Goal: Information Seeking & Learning: Find specific fact

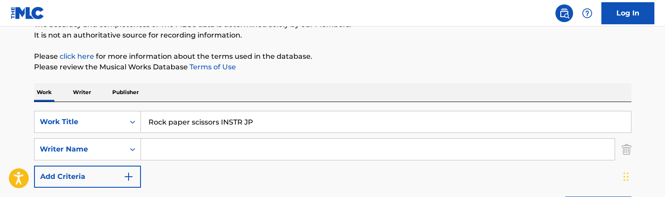
click at [189, 117] on input "Rock paper scissors INSTR JP" at bounding box center [386, 121] width 490 height 21
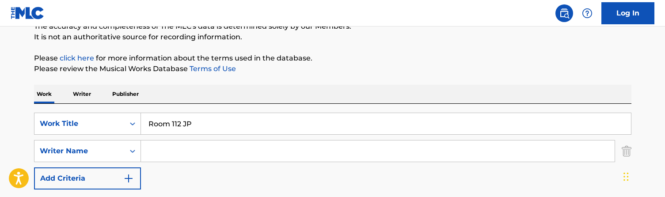
scroll to position [88, 0]
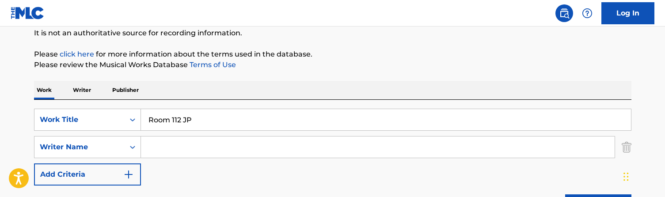
click at [202, 118] on input "Room 112 JP" at bounding box center [386, 119] width 490 height 21
paste input "se in the jungle"
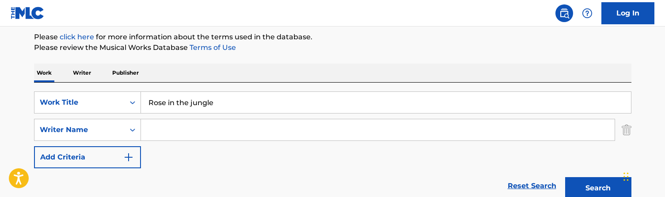
scroll to position [84, 0]
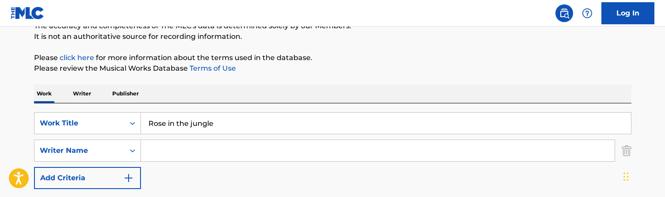
click at [210, 121] on input "Rose in the jungle" at bounding box center [386, 123] width 490 height 21
paste input "petals 001 JP"
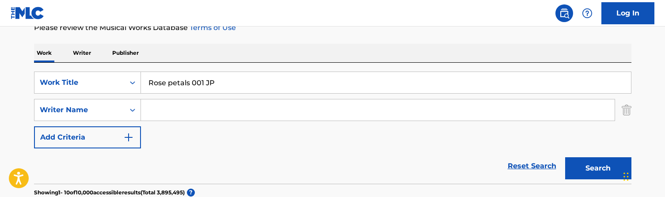
scroll to position [131, 0]
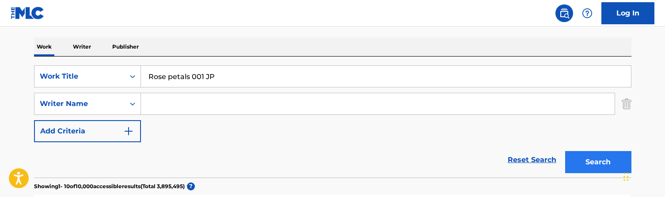
click at [598, 164] on button "Search" at bounding box center [598, 162] width 66 height 22
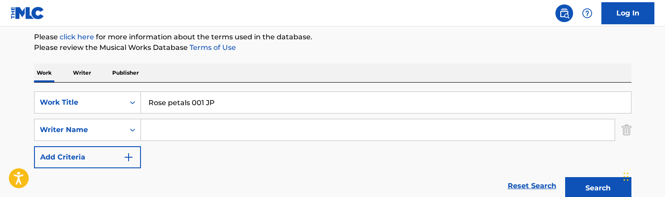
scroll to position [103, 0]
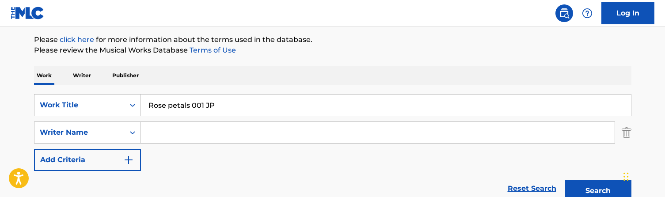
click at [220, 104] on input "Rose petals 001 JP" at bounding box center [386, 105] width 490 height 21
paste input "un the jewels"
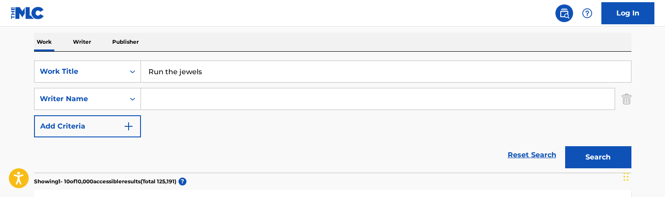
scroll to position [143, 0]
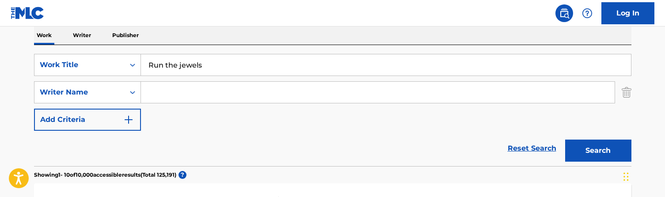
click at [211, 64] on input "Run the jewels" at bounding box center [386, 64] width 490 height 21
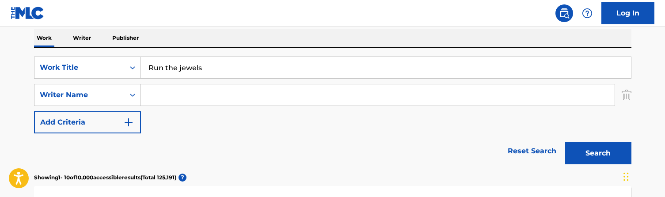
type input "Run the jewels"
click at [180, 99] on input "Search Form" at bounding box center [378, 94] width 474 height 21
type input "[PERSON_NAME]"
click at [598, 153] on button "Search" at bounding box center [598, 153] width 66 height 22
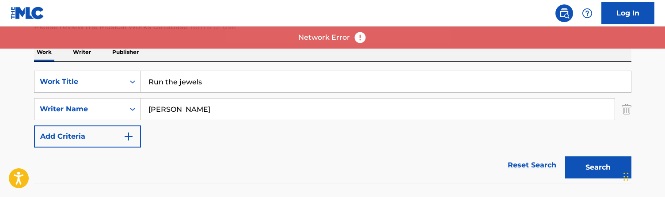
scroll to position [115, 0]
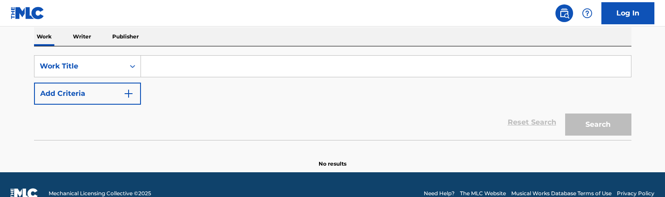
scroll to position [146, 0]
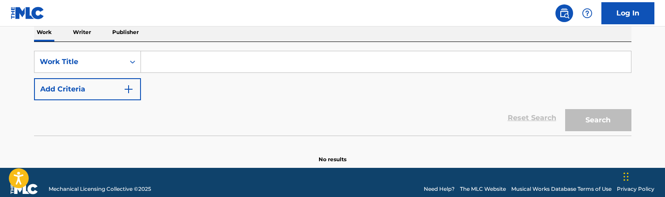
click at [193, 56] on input "Search Form" at bounding box center [386, 61] width 490 height 21
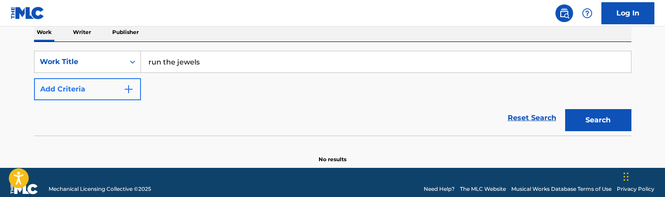
type input "run the jewels"
click at [96, 97] on button "Add Criteria" at bounding box center [87, 89] width 107 height 22
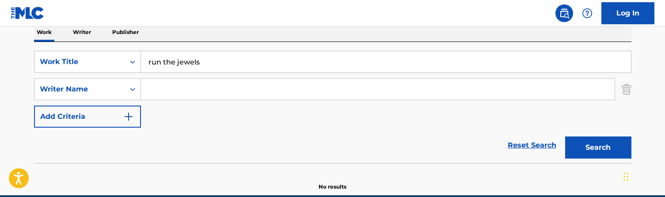
click at [209, 84] on input "Search Form" at bounding box center [378, 89] width 474 height 21
click at [598, 148] on button "Search" at bounding box center [598, 148] width 66 height 22
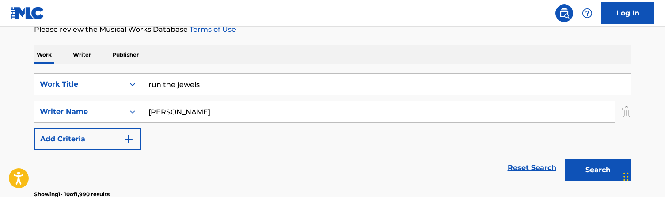
scroll to position [122, 0]
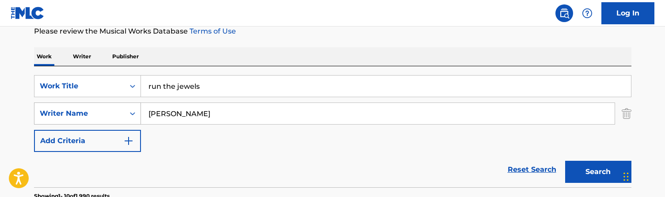
drag, startPoint x: 184, startPoint y: 114, endPoint x: 131, endPoint y: 108, distance: 52.9
click at [131, 108] on div "SearchWithCriteriabe46fd80-3d3e-4418-a1ba-5e0d9819250b Writer Name [PERSON_NAME]" at bounding box center [332, 114] width 597 height 22
type input "triple a"
click at [598, 172] on button "Search" at bounding box center [598, 172] width 66 height 22
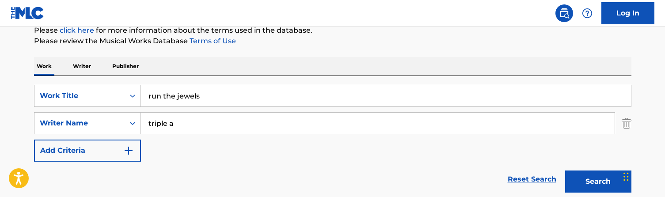
scroll to position [111, 0]
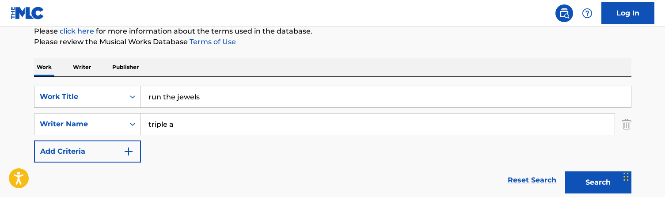
click at [202, 95] on input "run the jewels" at bounding box center [386, 96] width 490 height 21
paste input "Ryder Dance DNB JP"
type input "Ryder Dance DNB JP"
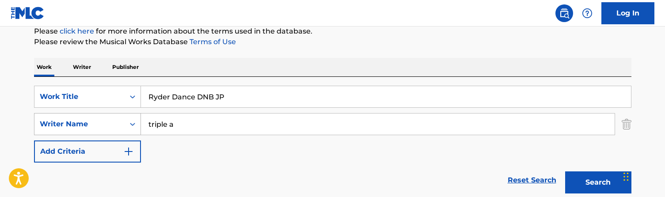
drag, startPoint x: 194, startPoint y: 126, endPoint x: 132, endPoint y: 126, distance: 61.4
click at [132, 126] on div "SearchWithCriteriabe46fd80-3d3e-4418-a1ba-5e0d9819250b Writer Name triple a" at bounding box center [332, 124] width 597 height 22
click at [598, 183] on button "Search" at bounding box center [598, 182] width 66 height 22
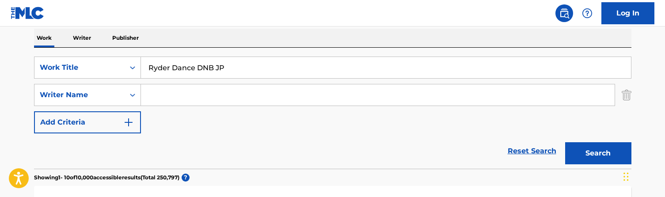
scroll to position [121, 0]
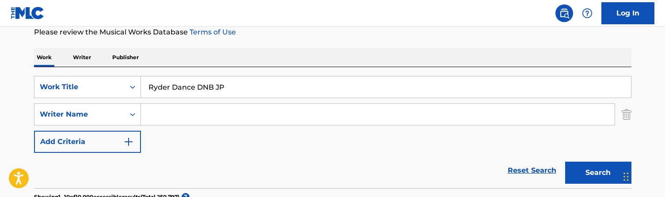
click at [204, 81] on input "Ryder Dance DNB JP" at bounding box center [386, 86] width 490 height 21
paste input "Search Form"
click at [598, 173] on button "Search" at bounding box center [598, 173] width 66 height 22
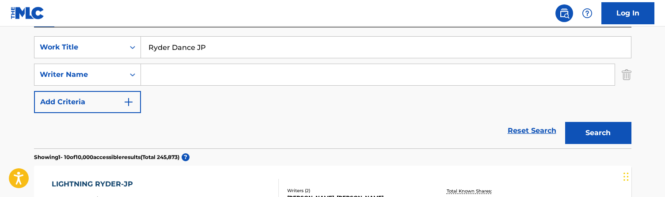
scroll to position [52, 0]
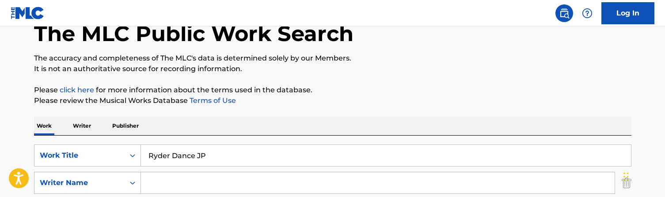
click at [183, 153] on input "Ryder Dance JP" at bounding box center [386, 155] width 490 height 21
paste input "dance no perc"
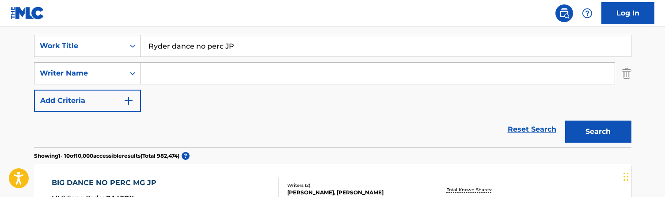
scroll to position [71, 0]
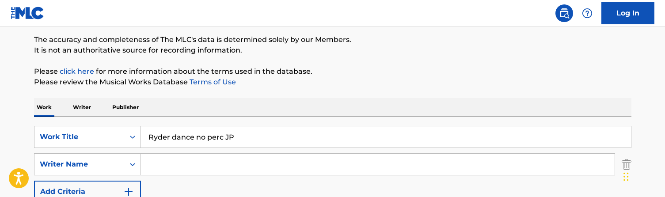
click at [211, 145] on input "Ryder dance no perc JP" at bounding box center [386, 136] width 490 height 21
paste input "for my hood 4"
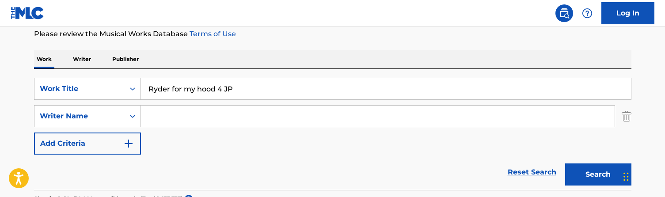
scroll to position [118, 0]
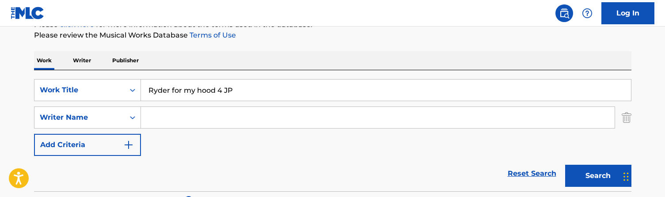
click at [217, 96] on input "Ryder for my hood 4 JP" at bounding box center [386, 90] width 490 height 21
paste input "Salute 001"
click at [598, 176] on button "Search" at bounding box center [598, 176] width 66 height 22
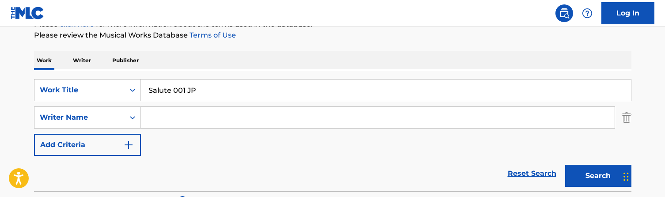
scroll to position [111, 0]
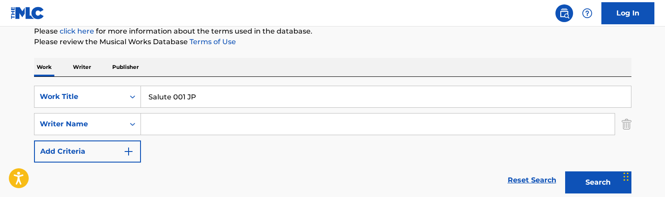
click at [209, 99] on input "Salute 001 JP" at bounding box center [386, 96] width 490 height 21
paste input "DNB"
click at [598, 183] on button "Search" at bounding box center [598, 182] width 66 height 22
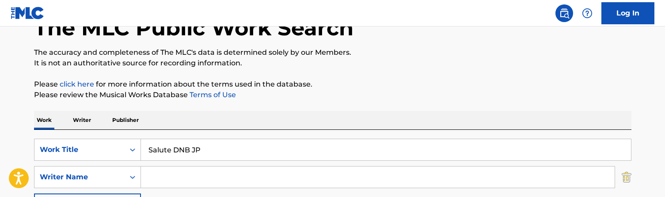
scroll to position [118, 0]
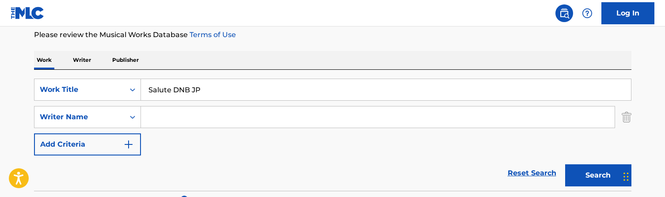
click at [189, 92] on input "Salute DNB JP" at bounding box center [386, 89] width 490 height 21
paste input "no perc"
click at [598, 175] on button "Search" at bounding box center [598, 175] width 66 height 22
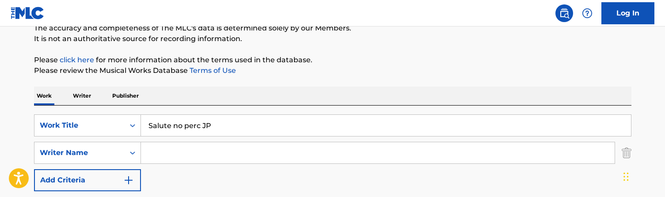
scroll to position [85, 0]
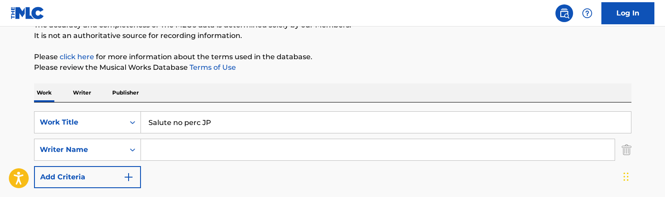
click at [212, 118] on input "Salute no perc JP" at bounding box center [386, 122] width 490 height 21
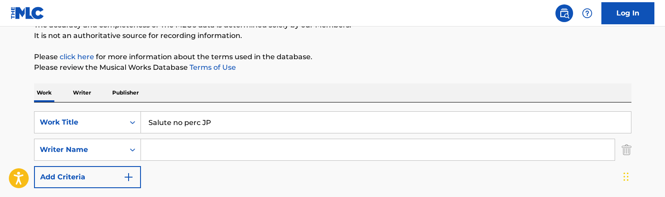
paste input "ee air go go"
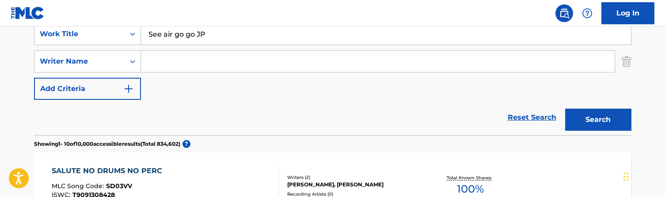
scroll to position [194, 0]
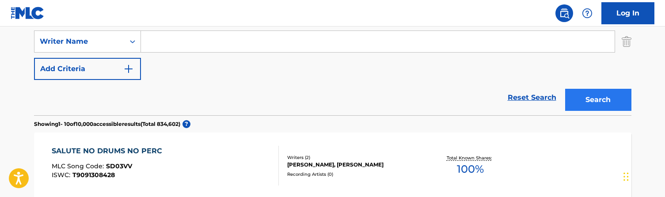
click at [601, 93] on button "Search" at bounding box center [598, 100] width 66 height 22
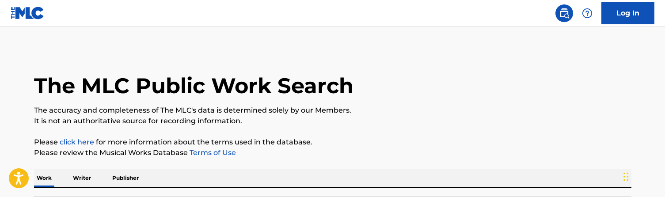
scroll to position [74, 0]
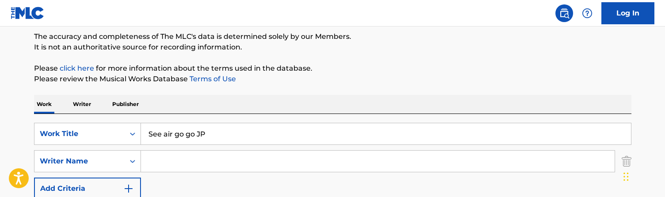
click at [213, 131] on input "See air go go JP" at bounding box center [386, 133] width 490 height 21
paste input "me shinning"
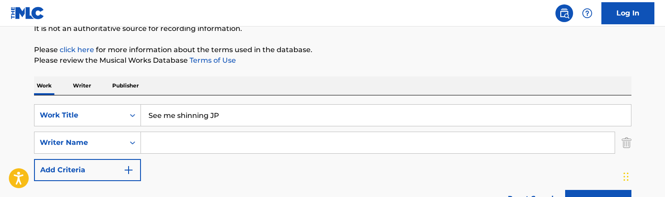
scroll to position [94, 0]
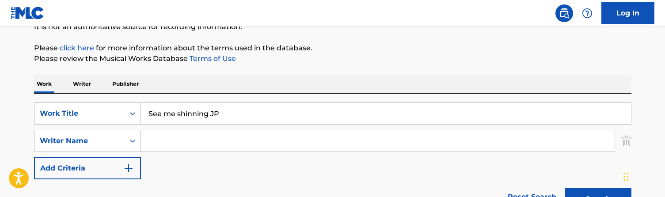
click at [214, 111] on input "See me shinning JP" at bounding box center [386, 113] width 490 height 21
paste input "nobody"
click at [598, 197] on button "Search" at bounding box center [598, 199] width 66 height 22
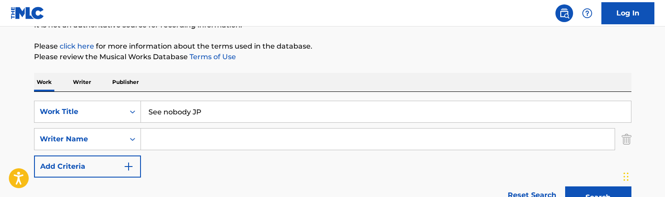
scroll to position [99, 0]
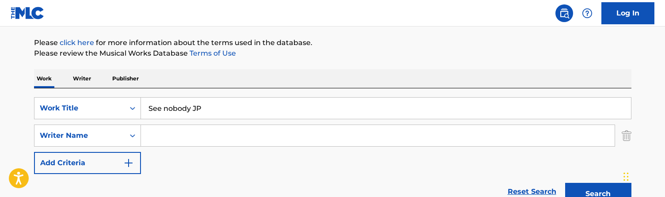
click at [198, 107] on input "See nobody JP" at bounding box center [386, 108] width 490 height 21
paste input "[PERSON_NAME] Bright"
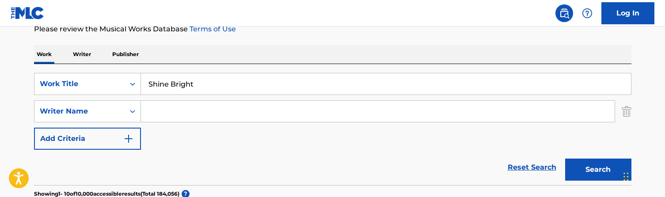
scroll to position [114, 0]
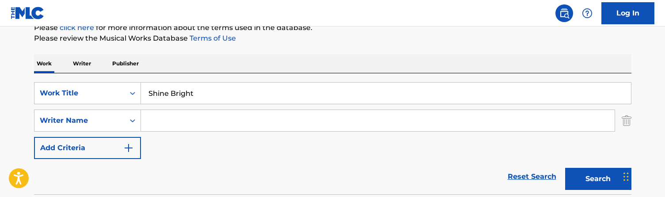
type input "Shine Bright"
click at [170, 127] on input "Search Form" at bounding box center [378, 120] width 474 height 21
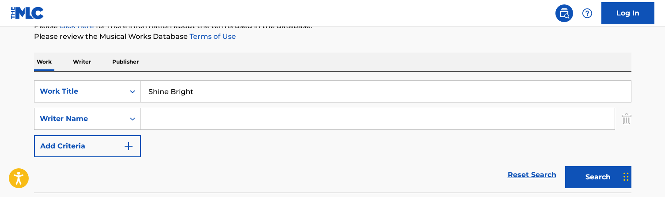
scroll to position [113, 0]
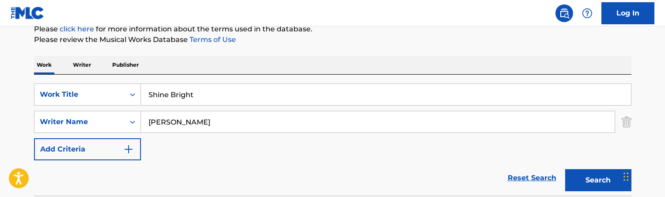
click at [598, 180] on button "Search" at bounding box center [598, 180] width 66 height 22
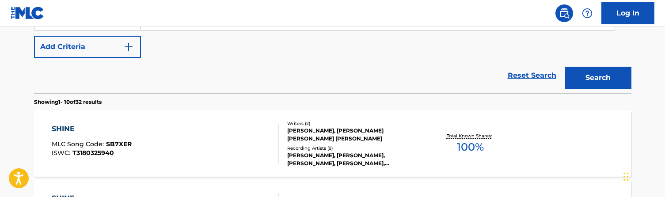
scroll to position [126, 0]
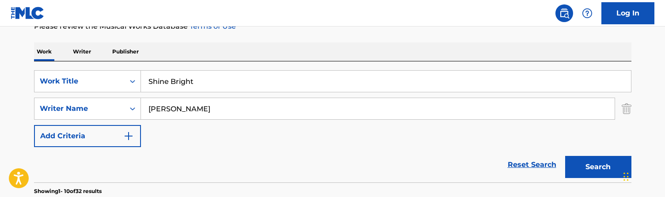
drag, startPoint x: 174, startPoint y: 113, endPoint x: 117, endPoint y: 96, distance: 59.4
click at [117, 96] on div "SearchWithCriteria2b11370f-a737-4dcf-b2ae-65b35c0791b8 Work Title Shine Bright …" at bounding box center [332, 108] width 597 height 77
type input "triple a"
click at [598, 167] on button "Search" at bounding box center [598, 167] width 66 height 22
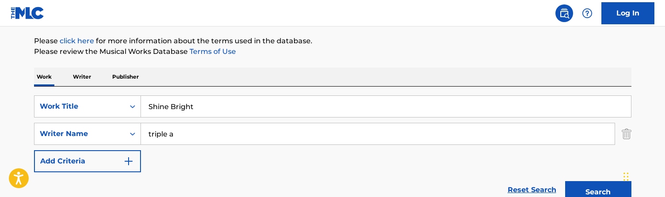
scroll to position [73, 0]
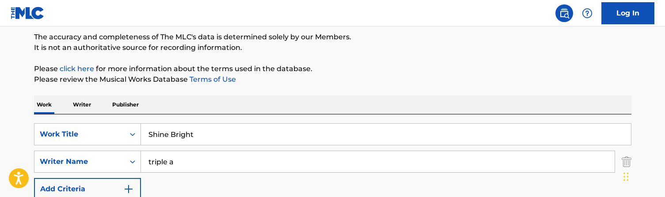
click at [188, 127] on input "Shine Bright" at bounding box center [386, 134] width 490 height 21
paste input "ide Chic"
type input "Side Chic"
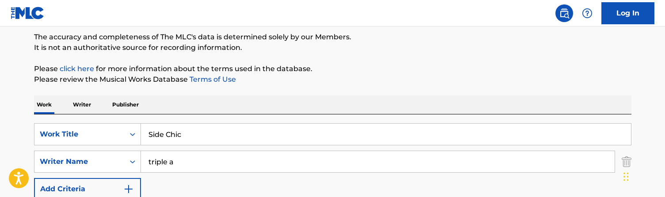
click at [184, 164] on input "triple a" at bounding box center [378, 161] width 474 height 21
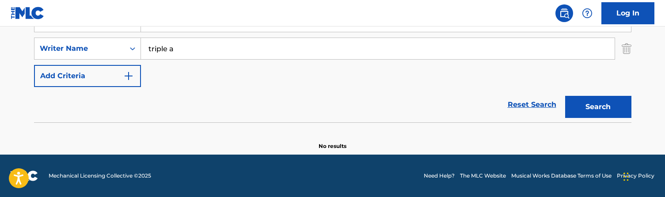
scroll to position [186, 0]
drag, startPoint x: 199, startPoint y: 51, endPoint x: 79, endPoint y: 51, distance: 119.8
click at [79, 51] on div "SearchWithCriteriabe46fd80-3d3e-4418-a1ba-5e0d9819250b Writer Name triple a" at bounding box center [332, 49] width 597 height 22
click at [598, 107] on button "Search" at bounding box center [598, 107] width 66 height 22
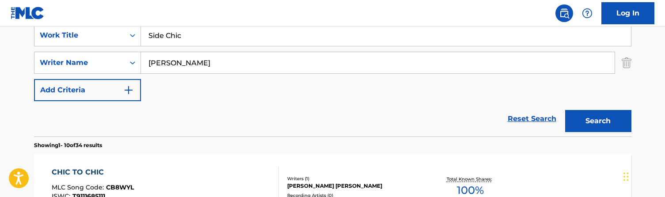
scroll to position [161, 0]
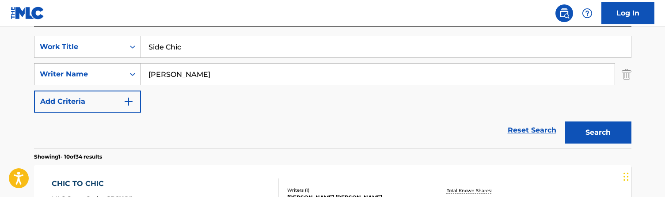
drag, startPoint x: 183, startPoint y: 71, endPoint x: 131, endPoint y: 71, distance: 52.1
click at [131, 71] on div "SearchWithCriteriabe46fd80-3d3e-4418-a1ba-5e0d9819250b Writer Name [PERSON_NAME]" at bounding box center [332, 74] width 597 height 22
click at [598, 133] on button "Search" at bounding box center [598, 133] width 66 height 22
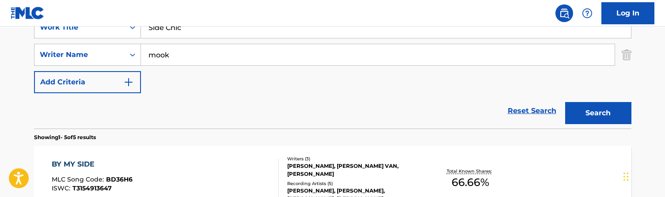
scroll to position [165, 0]
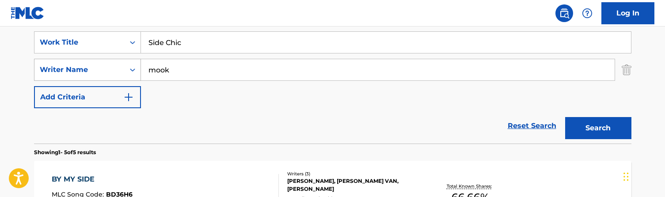
drag, startPoint x: 166, startPoint y: 69, endPoint x: 130, endPoint y: 59, distance: 36.7
click at [130, 59] on div "SearchWithCriteriabe46fd80-3d3e-4418-a1ba-5e0d9819250b Writer Name mook" at bounding box center [332, 70] width 597 height 22
type input "snoop"
click at [598, 128] on button "Search" at bounding box center [598, 128] width 66 height 22
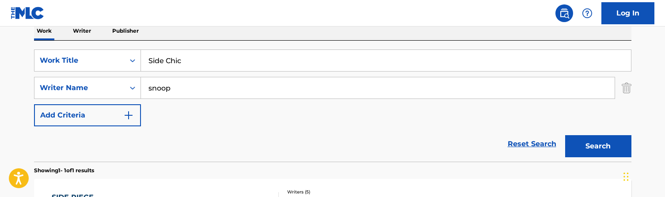
scroll to position [136, 0]
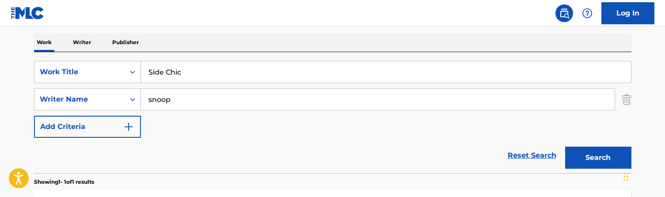
click at [205, 98] on input "snoop" at bounding box center [378, 99] width 474 height 21
click at [195, 72] on input "Side Chic" at bounding box center [386, 71] width 490 height 21
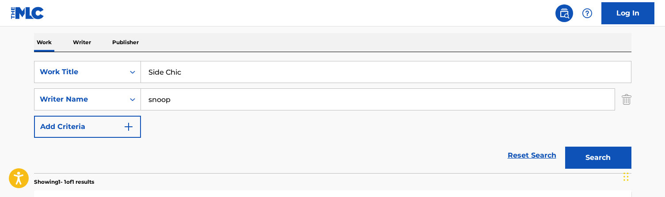
click at [195, 72] on input "Side Chic" at bounding box center [386, 71] width 490 height 21
paste input "lent Alert INSTR JP"
type input "Silent Alert INSTR JP"
drag, startPoint x: 168, startPoint y: 102, endPoint x: 111, endPoint y: 95, distance: 57.9
click at [111, 95] on div "SearchWithCriteriabe46fd80-3d3e-4418-a1ba-5e0d9819250b Writer Name [PERSON_NAME]" at bounding box center [332, 99] width 597 height 22
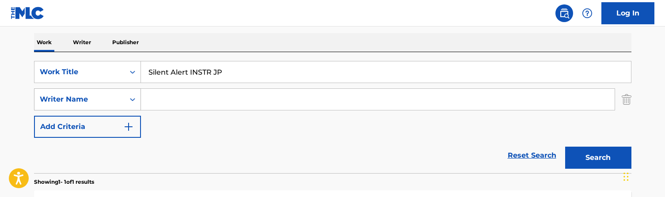
click at [598, 158] on button "Search" at bounding box center [598, 158] width 66 height 22
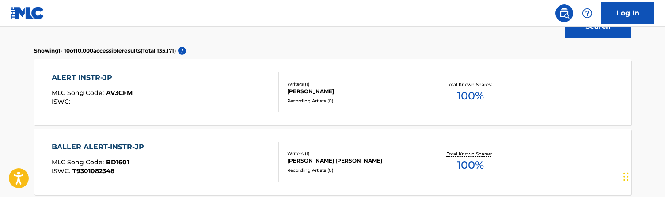
scroll to position [129, 0]
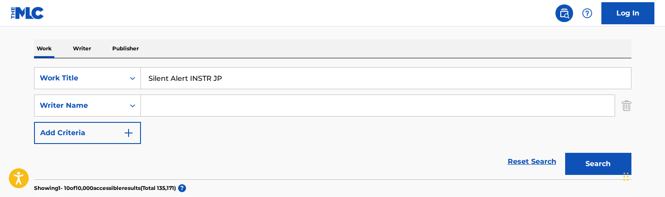
click at [178, 80] on input "Silent Alert INSTR JP" at bounding box center [386, 78] width 490 height 21
paste input "Murda"
click at [598, 164] on button "Search" at bounding box center [598, 164] width 66 height 22
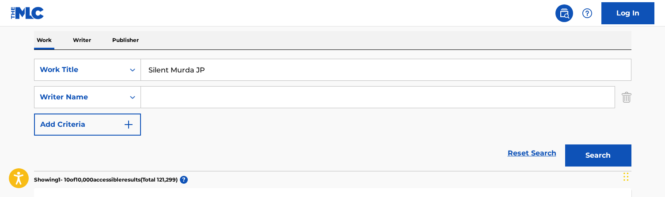
scroll to position [146, 0]
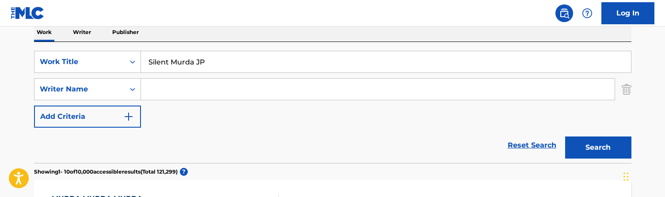
click at [226, 63] on input "Silent Murda JP" at bounding box center [386, 61] width 490 height 21
paste input "low love 2 0"
click at [598, 148] on button "Search" at bounding box center [598, 148] width 66 height 22
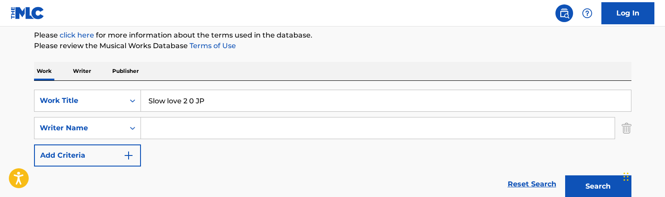
scroll to position [106, 0]
click at [204, 99] on input "Slow love 2 0 JP" at bounding box center [386, 101] width 490 height 21
type input "v"
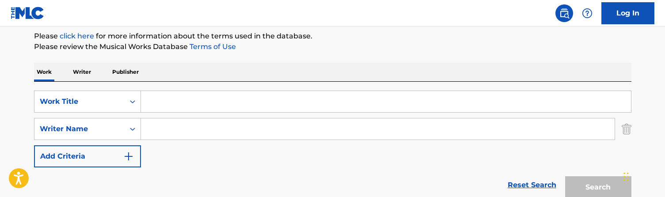
paste input "Smooth jazz cult"
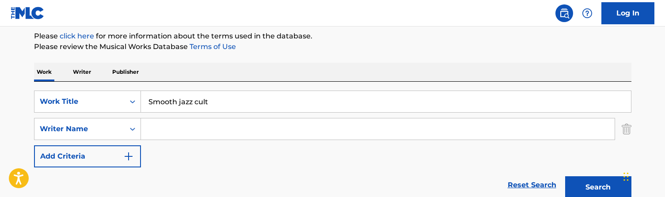
type input "Smooth jazz cult"
click at [164, 127] on input "Search Form" at bounding box center [378, 128] width 474 height 21
click at [598, 187] on button "Search" at bounding box center [598, 187] width 66 height 22
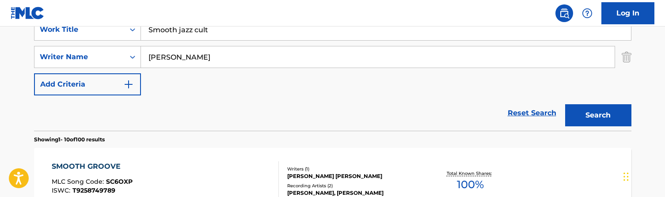
scroll to position [165, 0]
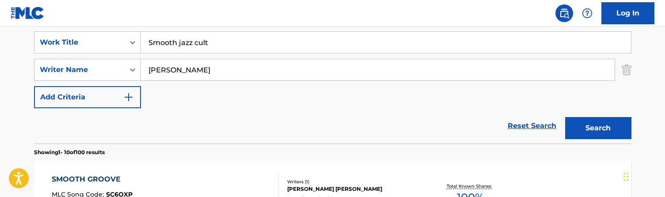
drag, startPoint x: 195, startPoint y: 75, endPoint x: 142, endPoint y: 69, distance: 53.8
click at [142, 69] on input "[PERSON_NAME]" at bounding box center [378, 69] width 474 height 21
type input "triple a"
click at [598, 128] on button "Search" at bounding box center [598, 128] width 66 height 22
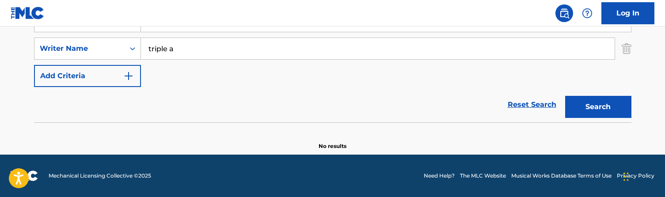
scroll to position [186, 0]
drag, startPoint x: 186, startPoint y: 53, endPoint x: 127, endPoint y: 48, distance: 59.0
click at [127, 48] on div "SearchWithCriteriabe46fd80-3d3e-4418-a1ba-5e0d9819250b Writer Name triple a" at bounding box center [332, 49] width 597 height 22
click at [598, 107] on button "Search" at bounding box center [598, 107] width 66 height 22
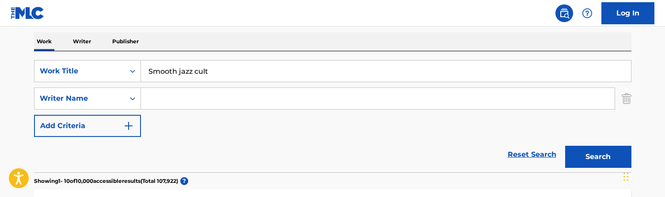
scroll to position [97, 0]
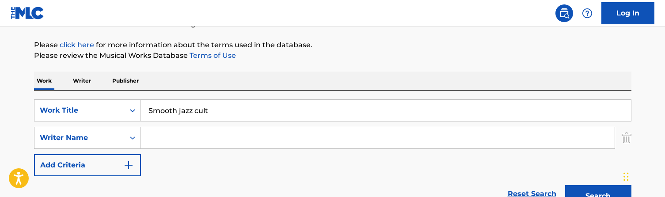
click at [200, 113] on input "Smooth jazz cult" at bounding box center [386, 110] width 490 height 21
paste input "o confusing"
type input "So confusing"
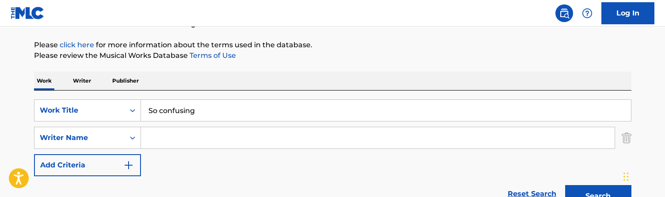
click at [166, 143] on input "Search Form" at bounding box center [378, 137] width 474 height 21
click at [598, 196] on button "Search" at bounding box center [598, 196] width 66 height 22
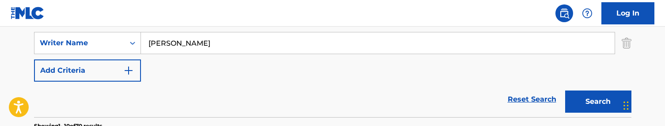
scroll to position [179, 0]
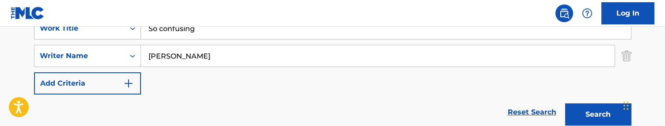
drag, startPoint x: 184, startPoint y: 64, endPoint x: 98, endPoint y: 29, distance: 92.8
click at [98, 29] on div "SearchWithCriteria2b11370f-a737-4dcf-b2ae-65b35c0791b8 Work Title So confusing …" at bounding box center [332, 55] width 597 height 77
click at [598, 114] on button "Search" at bounding box center [598, 114] width 66 height 22
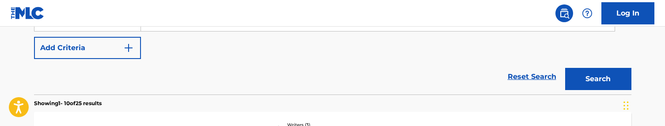
scroll to position [198, 0]
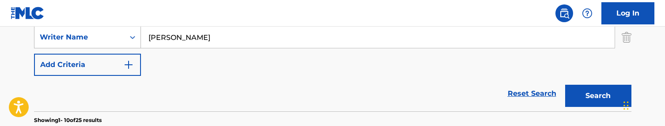
drag, startPoint x: 193, startPoint y: 36, endPoint x: 128, endPoint y: 30, distance: 65.6
click at [128, 31] on div "SearchWithCriteriabe46fd80-3d3e-4418-a1ba-5e0d9819250b Writer Name [PERSON_NAME]" at bounding box center [332, 37] width 597 height 22
type input "triple a"
click at [598, 95] on button "Search" at bounding box center [598, 95] width 66 height 22
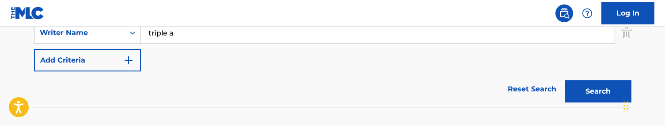
scroll to position [163, 0]
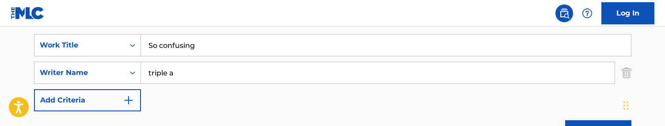
click at [200, 46] on input "So confusing" at bounding box center [386, 44] width 490 height 21
paste input "perfect JP"
type input "So perfect JP"
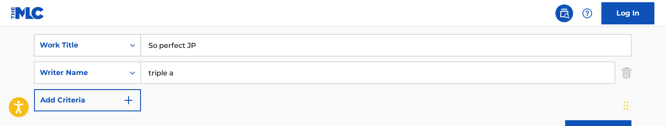
drag, startPoint x: 192, startPoint y: 71, endPoint x: 109, endPoint y: 48, distance: 86.2
click at [109, 48] on div "SearchWithCriteria2b11370f-a737-4dcf-b2ae-65b35c0791b8 Work Title So perfect JP…" at bounding box center [332, 72] width 597 height 77
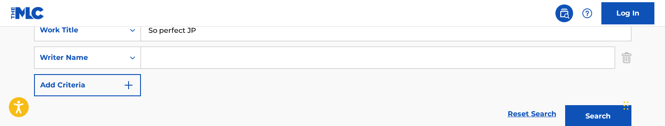
scroll to position [168, 0]
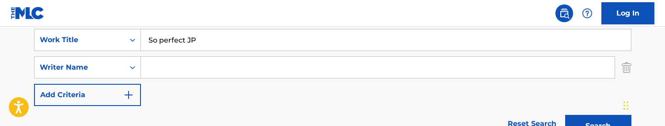
click at [216, 42] on input "So perfect JP" at bounding box center [386, 39] width 490 height 21
paste input "ber thoughts"
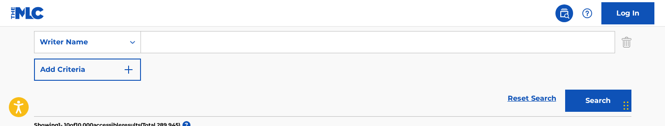
scroll to position [195, 0]
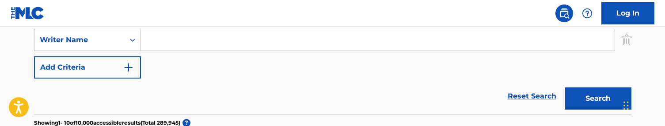
type input "Sober thoughts"
click at [186, 34] on input "Search Form" at bounding box center [378, 39] width 474 height 21
click at [598, 98] on button "Search" at bounding box center [598, 98] width 66 height 22
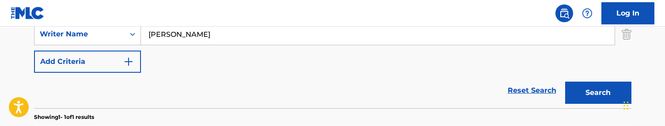
scroll to position [191, 0]
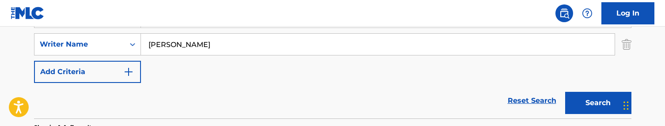
drag, startPoint x: 140, startPoint y: 35, endPoint x: 80, endPoint y: 23, distance: 60.8
click at [80, 23] on div "Log In The MLC Public Work Search The accuracy and completeness of The MLC's da…" at bounding box center [332, 49] width 665 height 481
click at [598, 103] on button "Search" at bounding box center [598, 102] width 66 height 22
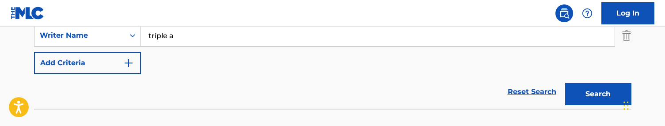
scroll to position [196, 0]
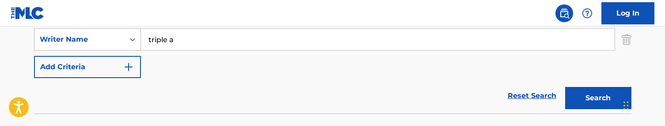
drag, startPoint x: 169, startPoint y: 41, endPoint x: 97, endPoint y: 33, distance: 72.5
click at [97, 33] on div "SearchWithCriteriabe46fd80-3d3e-4418-a1ba-5e0d9819250b Writer Name triple a" at bounding box center [332, 39] width 597 height 22
type input "[PERSON_NAME]"
click at [598, 98] on button "Search" at bounding box center [598, 98] width 66 height 22
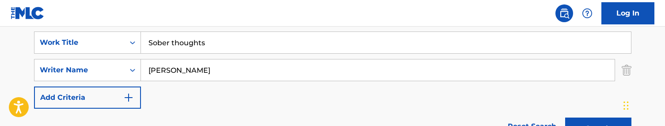
scroll to position [145, 0]
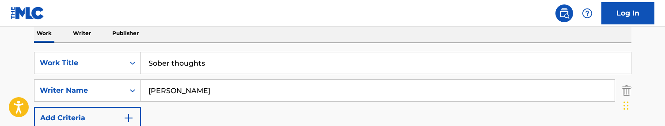
click at [202, 43] on div "SearchWithCriteria2b11370f-a737-4dcf-b2ae-65b35c0791b8 Work Title Sober thought…" at bounding box center [332, 103] width 597 height 121
click at [195, 61] on input "Sober thoughts" at bounding box center [386, 62] width 490 height 21
paste input "ca Soul JP"
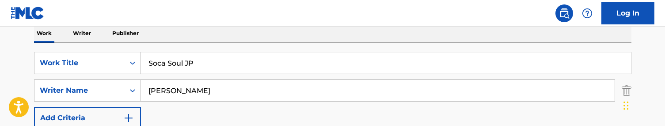
type input "Soca Soul JP"
drag, startPoint x: 183, startPoint y: 90, endPoint x: 97, endPoint y: 74, distance: 87.3
click at [97, 74] on div "SearchWithCriteria2b11370f-a737-4dcf-b2ae-65b35c0791b8 Work Title Soca Soul JP …" at bounding box center [332, 90] width 597 height 77
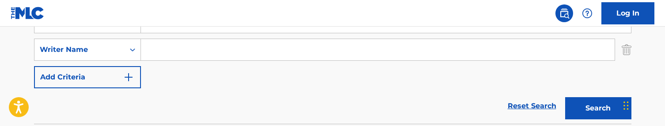
scroll to position [158, 0]
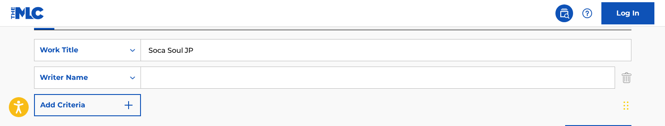
click at [202, 53] on input "Soca Soul JP" at bounding box center [386, 49] width 490 height 21
paste input "[PERSON_NAME] 2"
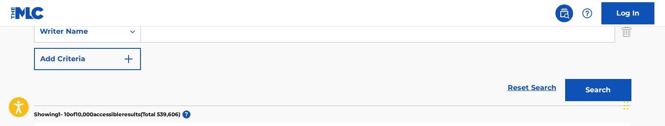
scroll to position [168, 0]
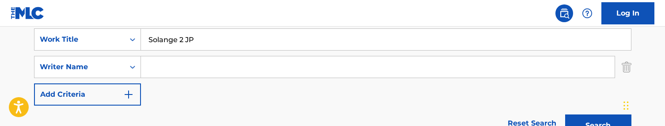
click at [194, 38] on input "Solange 2 JP" at bounding box center [386, 39] width 490 height 21
paste input "rcerer Waltz"
click at [598, 125] on button "Search" at bounding box center [598, 125] width 66 height 22
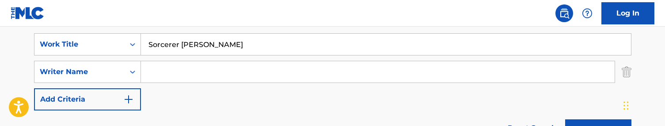
scroll to position [154, 0]
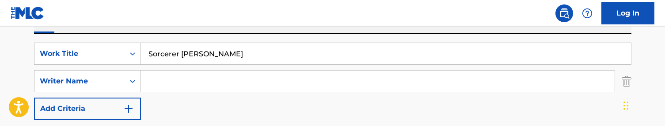
click at [217, 59] on input "Sorcerer [PERSON_NAME]" at bounding box center [386, 53] width 490 height 21
paste input "pace Balls [PERSON_NAME]"
click at [214, 51] on input "Space Balls [PERSON_NAME]" at bounding box center [386, 53] width 490 height 21
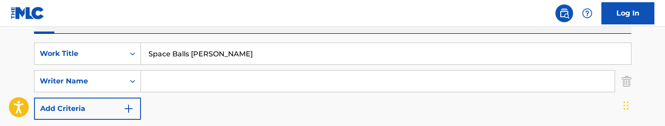
click at [214, 51] on input "Space Balls [PERSON_NAME]" at bounding box center [386, 53] width 490 height 21
paste input "eedin thru life"
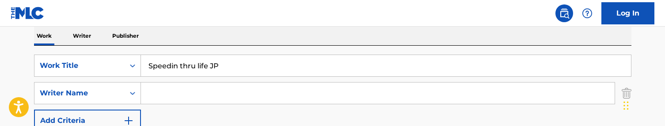
scroll to position [125, 0]
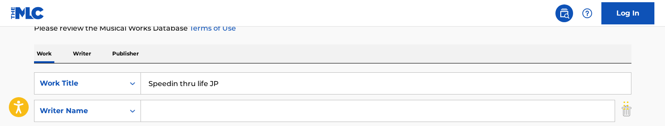
click at [215, 80] on input "Speedin thru life JP" at bounding box center [386, 82] width 490 height 21
paste input "quirt"
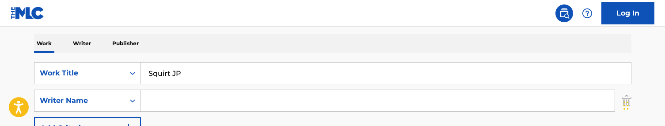
scroll to position [143, 0]
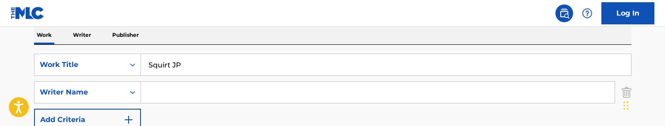
click at [175, 68] on input "Squirt JP" at bounding box center [386, 64] width 490 height 21
paste input "tar that shines"
type input "Star that shines"
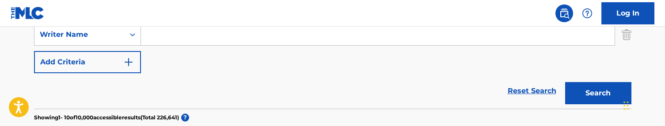
scroll to position [182, 0]
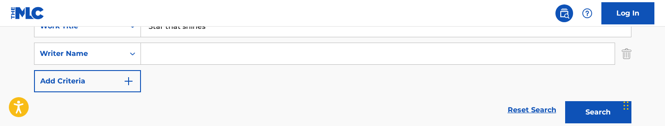
click at [204, 57] on input "Search Form" at bounding box center [378, 53] width 474 height 21
click at [598, 112] on button "Search" at bounding box center [598, 112] width 66 height 22
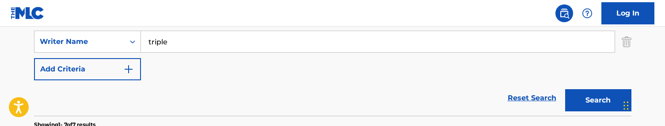
scroll to position [187, 0]
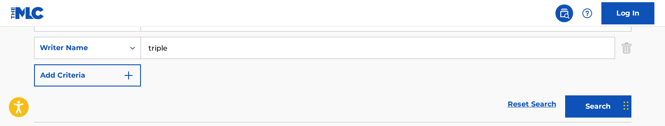
drag, startPoint x: 183, startPoint y: 42, endPoint x: 229, endPoint y: 63, distance: 50.8
click at [229, 63] on div "SearchWithCriteria2b11370f-a737-4dcf-b2ae-65b35c0791b8 Work Title Star that shi…" at bounding box center [332, 47] width 597 height 77
type input "[PERSON_NAME]"
click at [598, 106] on button "Search" at bounding box center [598, 106] width 66 height 22
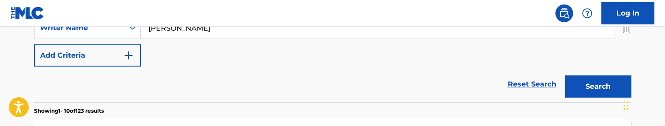
scroll to position [142, 0]
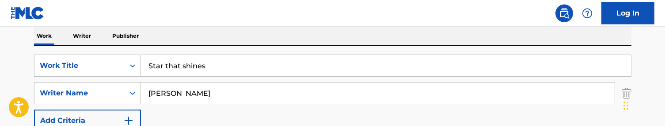
click at [209, 69] on input "Star that shines" at bounding box center [386, 65] width 490 height 21
paste input "Traking JP"
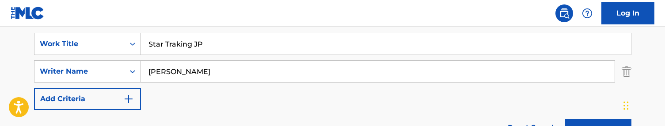
scroll to position [194, 0]
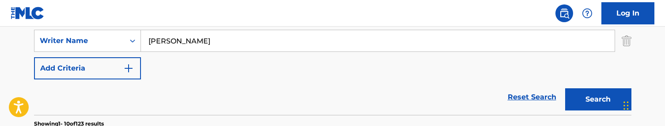
type input "Star Traking JP"
drag, startPoint x: 186, startPoint y: 44, endPoint x: 172, endPoint y: 44, distance: 14.1
click at [172, 44] on input "[PERSON_NAME]" at bounding box center [378, 40] width 474 height 21
drag, startPoint x: 172, startPoint y: 44, endPoint x: 133, endPoint y: 36, distance: 39.6
click at [133, 36] on div "SearchWithCriteriabe46fd80-3d3e-4418-a1ba-5e0d9819250b Writer Name [PERSON_NAME]" at bounding box center [332, 41] width 597 height 22
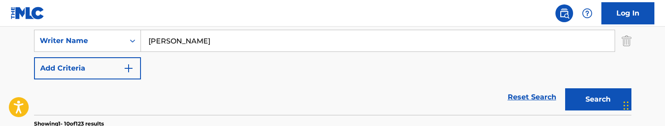
drag, startPoint x: 177, startPoint y: 41, endPoint x: 145, endPoint y: 41, distance: 32.3
click at [145, 41] on input "[PERSON_NAME]" at bounding box center [378, 40] width 474 height 21
click at [598, 99] on button "Search" at bounding box center [598, 99] width 66 height 22
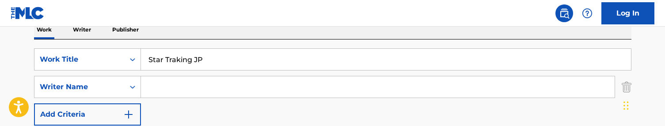
scroll to position [128, 0]
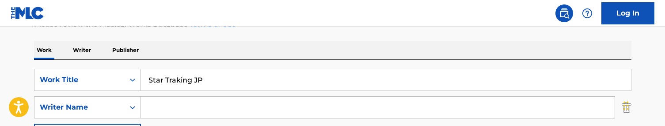
click at [180, 90] on div "Star Traking JP" at bounding box center [386, 79] width 491 height 22
click at [185, 76] on input "Star Traking JP" at bounding box center [386, 79] width 490 height 21
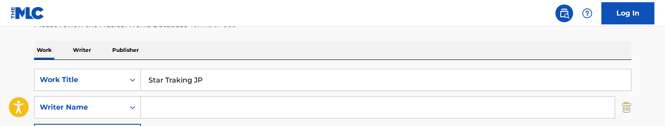
click at [185, 76] on input "Star Traking JP" at bounding box center [386, 79] width 490 height 21
paste input "ones to roll"
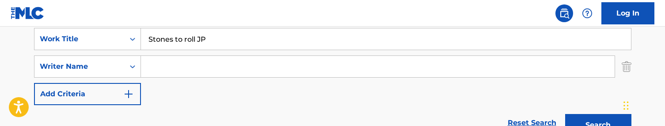
scroll to position [169, 0]
click at [184, 34] on input "Stones to roll JP" at bounding box center [386, 38] width 490 height 21
paste input "p me"
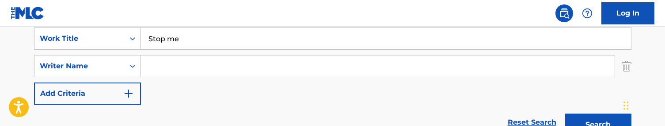
type input "Stop me"
click at [171, 69] on input "Search Form" at bounding box center [378, 65] width 474 height 21
click at [598, 124] on button "Search" at bounding box center [598, 124] width 66 height 22
drag, startPoint x: 191, startPoint y: 63, endPoint x: 110, endPoint y: 63, distance: 81.8
click at [110, 63] on div "SearchWithCriteriabe46fd80-3d3e-4418-a1ba-5e0d9819250b Writer Name [PERSON_NAME]" at bounding box center [332, 66] width 597 height 22
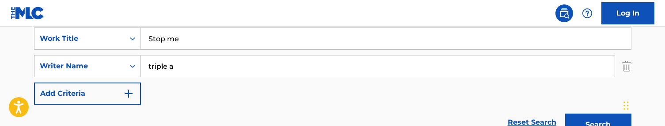
click at [598, 124] on button "Search" at bounding box center [598, 124] width 66 height 22
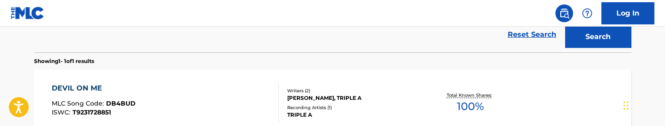
scroll to position [180, 0]
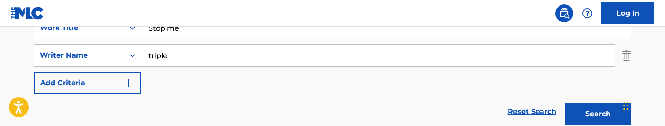
type input "triple"
click at [598, 114] on button "Search" at bounding box center [598, 114] width 66 height 22
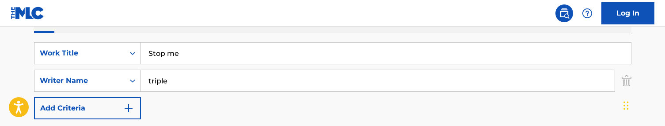
scroll to position [147, 0]
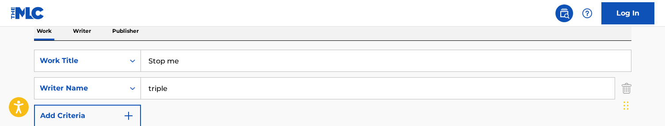
click at [190, 57] on input "Stop me" at bounding box center [386, 60] width 490 height 21
paste input "watch 001 JP"
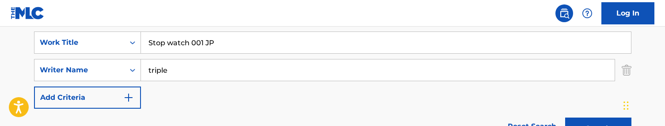
scroll to position [168, 0]
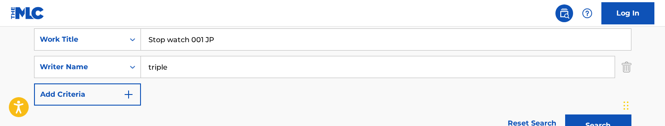
type input "Stop watch 001 JP"
drag, startPoint x: 179, startPoint y: 71, endPoint x: 139, endPoint y: 66, distance: 40.5
click at [139, 66] on div "SearchWithCriteriabe46fd80-3d3e-4418-a1ba-5e0d9819250b Writer Name triple" at bounding box center [332, 67] width 597 height 22
click at [598, 125] on button "Search" at bounding box center [598, 125] width 66 height 22
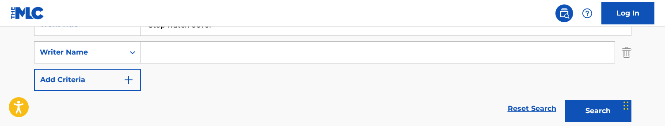
scroll to position [179, 0]
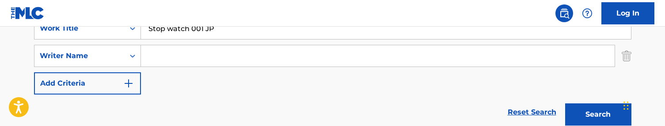
click at [225, 35] on input "Stop watch 001 JP" at bounding box center [386, 28] width 490 height 21
paste input "reet code"
type input "Street code"
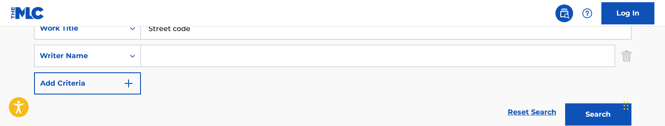
click at [598, 114] on button "Search" at bounding box center [598, 114] width 66 height 22
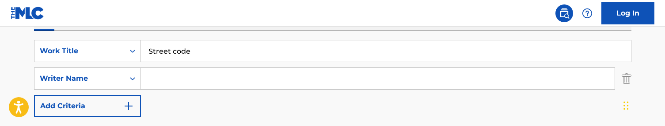
scroll to position [154, 0]
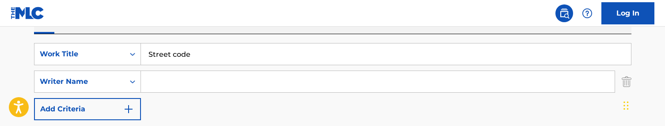
click at [155, 91] on input "Search Form" at bounding box center [378, 81] width 474 height 21
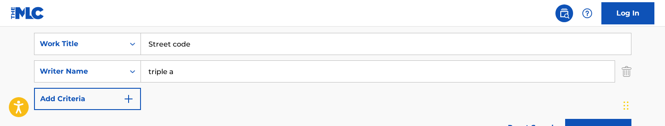
scroll to position [163, 0]
drag, startPoint x: 183, startPoint y: 73, endPoint x: 130, endPoint y: 69, distance: 52.8
click at [130, 69] on div "SearchWithCriteriabe46fd80-3d3e-4418-a1ba-5e0d9819250b Writer Name triple a" at bounding box center [332, 72] width 597 height 22
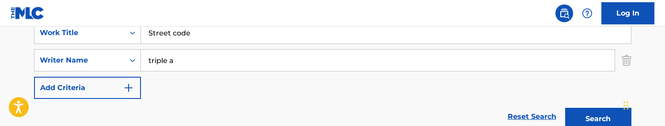
scroll to position [175, 0]
drag, startPoint x: 191, startPoint y: 67, endPoint x: 121, endPoint y: 51, distance: 71.7
click at [121, 51] on div "SearchWithCriteriabe46fd80-3d3e-4418-a1ba-5e0d9819250b Writer Name triple a" at bounding box center [332, 60] width 597 height 22
type input "[PERSON_NAME]"
click at [598, 119] on button "Search" at bounding box center [598, 119] width 66 height 22
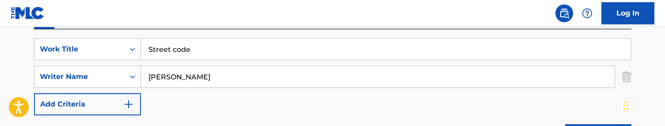
scroll to position [150, 0]
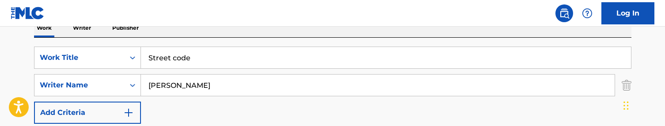
click at [202, 60] on input "Street code" at bounding box center [386, 57] width 490 height 21
paste input "Money"
type input "Street Money"
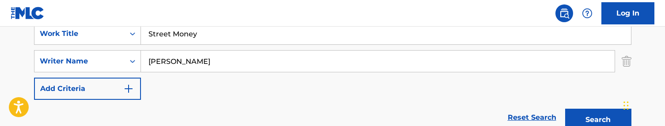
scroll to position [169, 0]
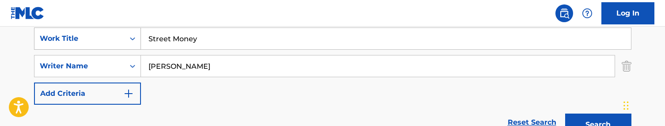
drag, startPoint x: 185, startPoint y: 71, endPoint x: 106, endPoint y: 48, distance: 82.5
click at [106, 48] on div "SearchWithCriteria2b11370f-a737-4dcf-b2ae-65b35c0791b8 Work Title Street Money …" at bounding box center [332, 65] width 597 height 77
type input "triple a"
click at [598, 124] on button "Search" at bounding box center [598, 124] width 66 height 22
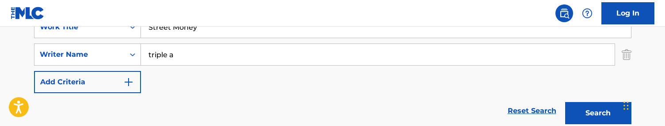
scroll to position [164, 0]
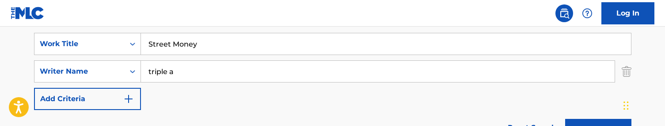
click at [202, 52] on input "Street Money" at bounding box center [386, 43] width 490 height 21
paste input "matic"
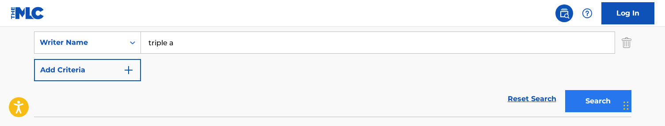
type input "Streetmatic"
click at [599, 102] on button "Search" at bounding box center [598, 101] width 66 height 22
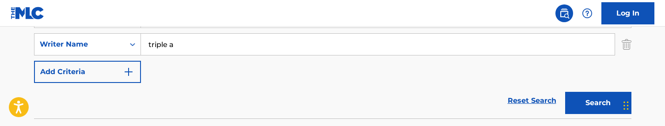
scroll to position [187, 0]
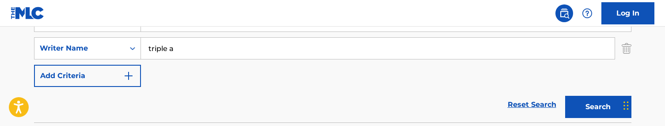
drag, startPoint x: 189, startPoint y: 48, endPoint x: 99, endPoint y: 34, distance: 90.7
click at [99, 34] on div "SearchWithCriteria2b11370f-a737-4dcf-b2ae-65b35c0791b8 Work Title Streetmatic S…" at bounding box center [332, 48] width 597 height 77
type input "[PERSON_NAME]"
click at [598, 106] on button "Search" at bounding box center [598, 106] width 66 height 22
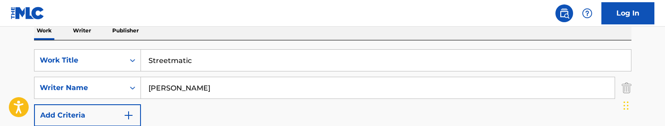
scroll to position [142, 0]
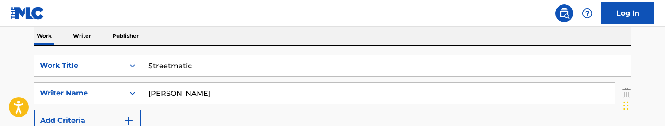
click at [195, 69] on input "Streetmatic" at bounding box center [386, 65] width 490 height 21
paste input "uicide 001 JP"
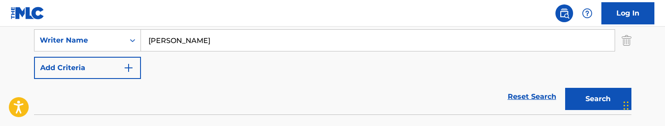
scroll to position [217, 0]
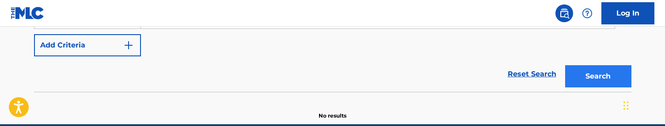
type input "Suicide 001 JP"
click at [590, 69] on button "Search" at bounding box center [598, 76] width 66 height 22
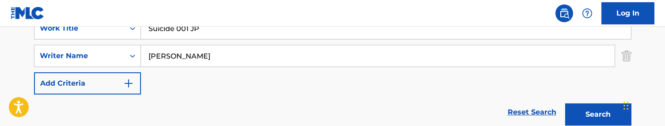
scroll to position [133, 0]
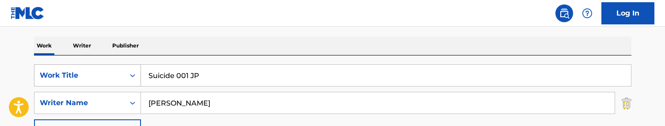
drag, startPoint x: 167, startPoint y: 105, endPoint x: 100, endPoint y: 84, distance: 69.5
click at [100, 84] on div "SearchWithCriteria2b11370f-a737-4dcf-b2ae-65b35c0791b8 Work Title Suicide 001 J…" at bounding box center [332, 102] width 597 height 77
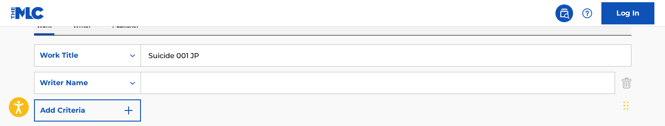
scroll to position [138, 0]
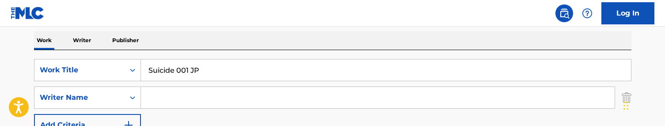
click at [199, 80] on input "Suicide 001 JP" at bounding box center [386, 69] width 490 height 21
paste input "mmer"
type input "Summer"
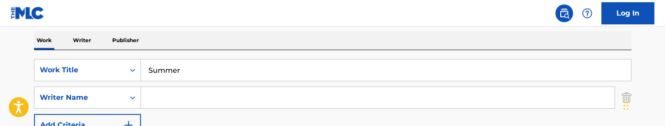
click at [179, 102] on input "Search Form" at bounding box center [378, 97] width 474 height 21
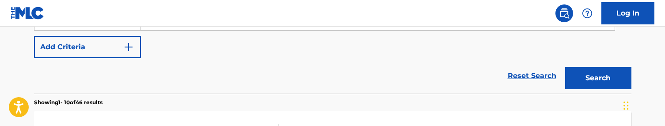
scroll to position [179, 0]
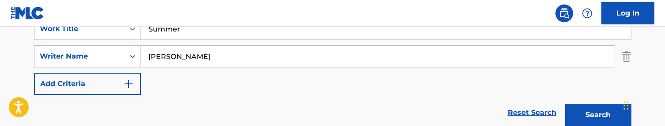
drag, startPoint x: 185, startPoint y: 55, endPoint x: 97, endPoint y: 44, distance: 89.0
click at [97, 44] on div "SearchWithCriteria2b11370f-a737-4dcf-b2ae-65b35c0791b8 Work Title Summer Search…" at bounding box center [332, 56] width 597 height 77
click at [598, 114] on button "Search" at bounding box center [598, 114] width 66 height 22
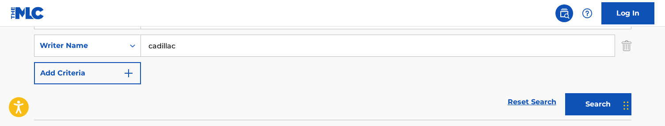
scroll to position [188, 0]
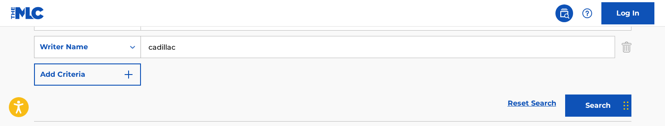
drag, startPoint x: 179, startPoint y: 46, endPoint x: 124, endPoint y: 44, distance: 55.7
click at [124, 44] on div "SearchWithCriteriabe46fd80-3d3e-4418-a1ba-5e0d9819250b Writer Name cadillac" at bounding box center [332, 47] width 597 height 22
click at [598, 105] on button "Search" at bounding box center [598, 105] width 66 height 22
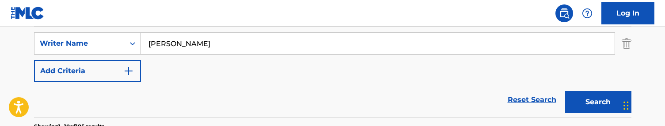
scroll to position [176, 0]
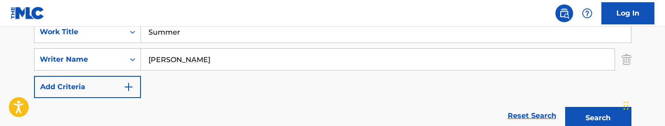
type input "[PERSON_NAME]"
click at [202, 27] on input "Summer" at bounding box center [386, 31] width 490 height 21
paste input "n flowers JP"
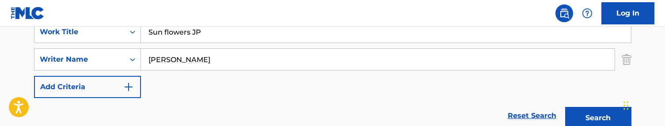
type input "Sun flowers JP"
drag, startPoint x: 193, startPoint y: 55, endPoint x: 122, endPoint y: 52, distance: 70.4
click at [122, 52] on div "SearchWithCriteriabe46fd80-3d3e-4418-a1ba-5e0d9819250b Writer Name [PERSON_NAME]" at bounding box center [332, 59] width 597 height 22
click at [598, 118] on button "Search" at bounding box center [598, 117] width 66 height 22
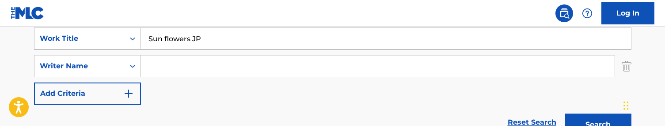
scroll to position [142, 0]
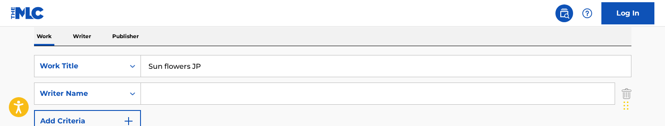
click at [226, 63] on input "Sun flowers JP" at bounding box center [386, 65] width 490 height 21
paste input "Valley party"
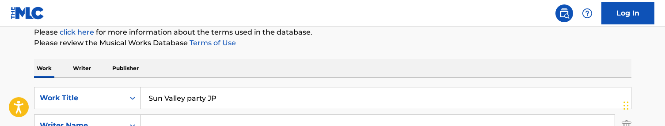
scroll to position [105, 0]
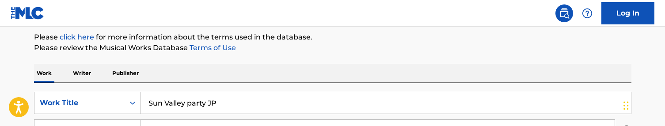
click at [190, 96] on input "Sun Valley party JP" at bounding box center [386, 102] width 490 height 21
paste input "ny Side 002 JP"
click at [190, 96] on input "Sunny Side 002 JP Valley party JP" at bounding box center [386, 102] width 490 height 21
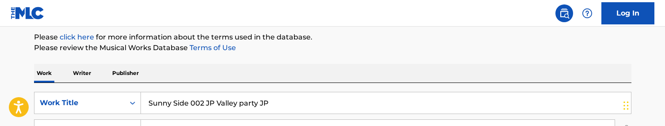
click at [190, 96] on input "Sunny Side 002 JP Valley party JP" at bounding box center [386, 102] width 490 height 21
paste input "Search Form"
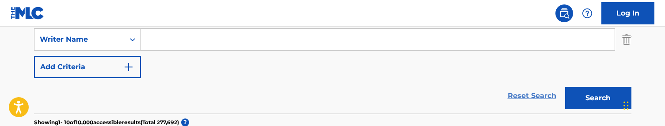
scroll to position [202, 0]
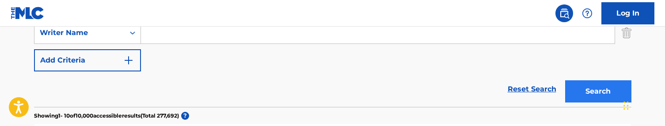
click at [586, 89] on button "Search" at bounding box center [598, 91] width 66 height 22
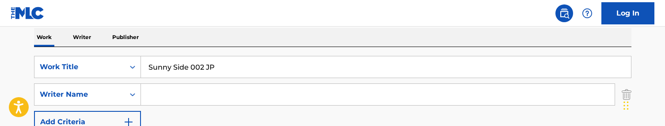
scroll to position [136, 0]
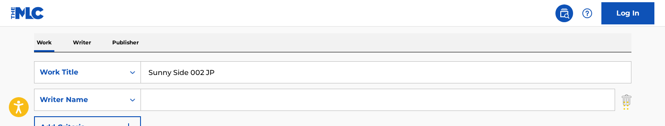
click at [196, 76] on input "Sunny Side 002 JP" at bounding box center [386, 71] width 490 height 21
paste input "rvival Score"
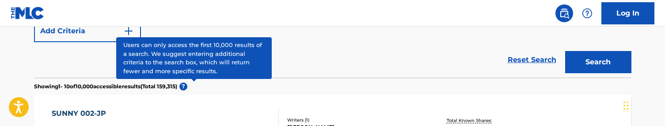
scroll to position [241, 0]
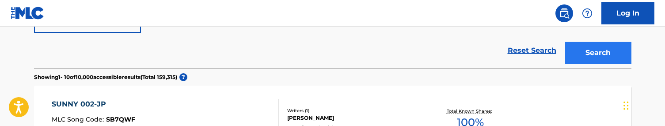
click at [582, 61] on button "Search" at bounding box center [598, 53] width 66 height 22
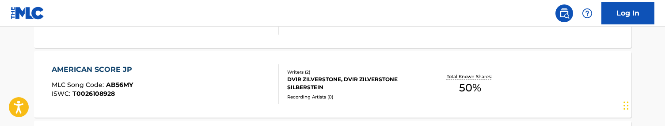
scroll to position [348, 0]
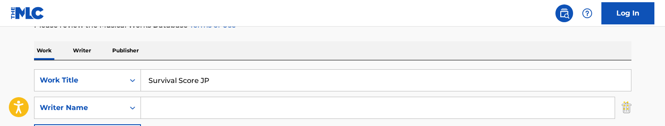
click at [204, 84] on input "Survival Score JP" at bounding box center [386, 79] width 490 height 21
paste input "no perc"
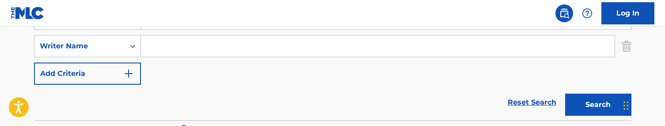
scroll to position [203, 0]
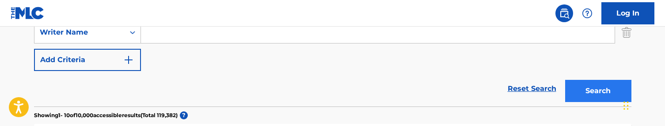
click at [586, 89] on button "Search" at bounding box center [598, 91] width 66 height 22
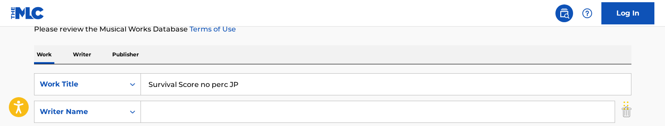
scroll to position [129, 0]
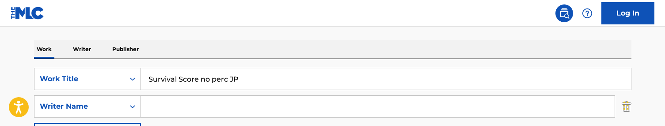
click at [233, 76] on input "Survival Score no perc JP" at bounding box center [386, 78] width 490 height 21
paste input "witching lanes RNB"
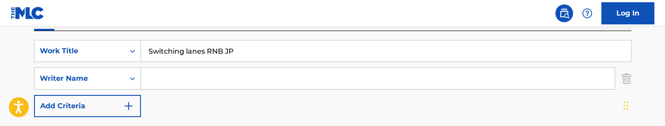
scroll to position [182, 0]
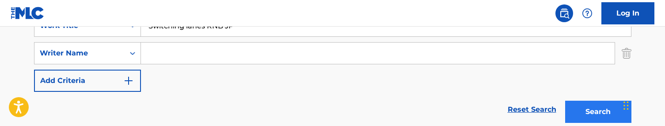
click at [584, 110] on button "Search" at bounding box center [598, 111] width 66 height 22
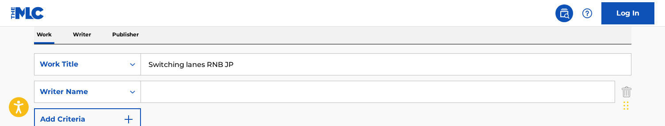
scroll to position [143, 0]
click at [226, 57] on input "Switching lanes RNB JP" at bounding box center [386, 64] width 490 height 21
paste input "Take aim"
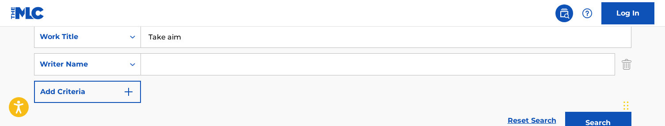
scroll to position [215, 0]
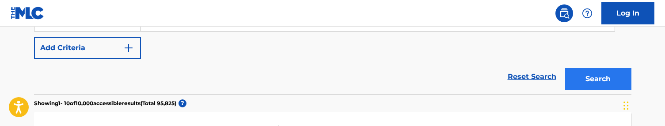
type input "Take aim"
click at [575, 78] on button "Search" at bounding box center [598, 79] width 66 height 22
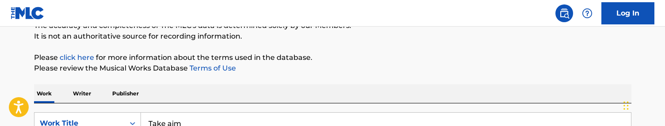
scroll to position [126, 0]
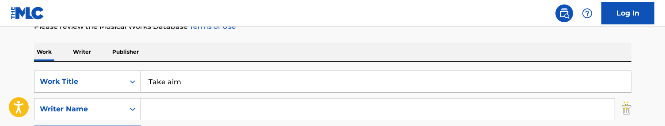
click at [207, 106] on input "Search Form" at bounding box center [378, 108] width 474 height 21
type input "[PERSON_NAME]"
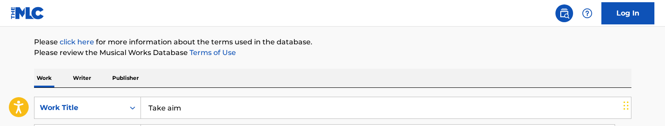
scroll to position [163, 0]
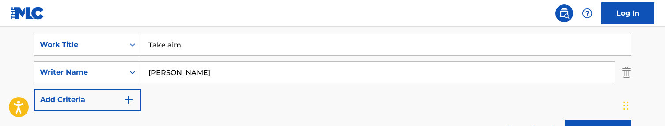
click at [221, 38] on input "Take aim" at bounding box center [386, 44] width 490 height 21
paste input "revise JP"
type input "Take aim revise JP"
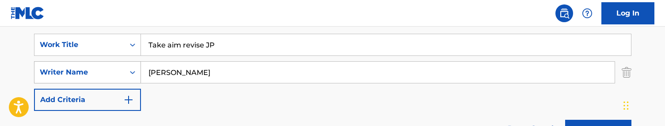
drag, startPoint x: 182, startPoint y: 78, endPoint x: 130, endPoint y: 66, distance: 53.0
click at [130, 66] on div "SearchWithCriteriabe46fd80-3d3e-4418-a1ba-5e0d9819250b Writer Name [PERSON_NAME]" at bounding box center [332, 72] width 597 height 22
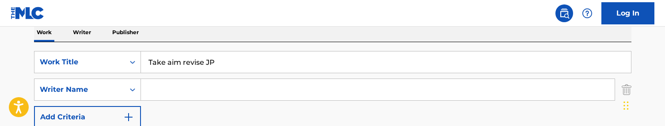
scroll to position [148, 0]
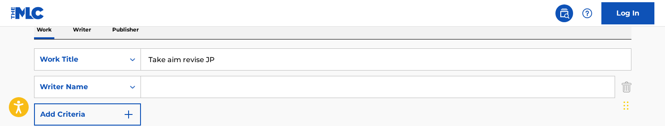
click at [227, 60] on input "Take aim revise JP" at bounding box center [386, 59] width 490 height 21
paste input "lk about it"
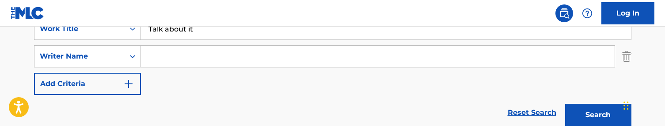
scroll to position [181, 0]
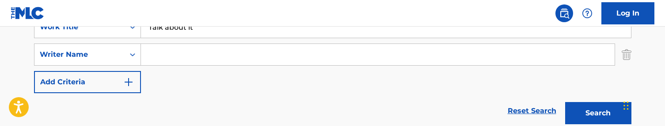
type input "Talk about it"
click at [209, 56] on input "Search Form" at bounding box center [378, 54] width 474 height 21
click at [598, 113] on button "Search" at bounding box center [598, 113] width 66 height 22
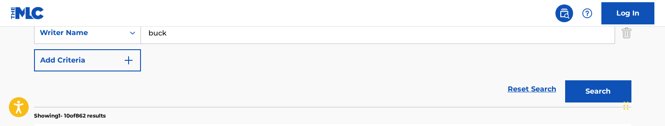
scroll to position [201, 0]
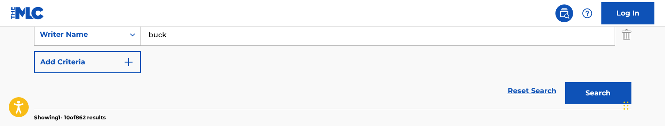
drag, startPoint x: 195, startPoint y: 37, endPoint x: 136, endPoint y: 37, distance: 59.2
click at [136, 37] on div "SearchWithCriteriabe46fd80-3d3e-4418-a1ba-5e0d9819250b Writer Name [PERSON_NAME]" at bounding box center [332, 34] width 597 height 22
click at [598, 93] on button "Search" at bounding box center [598, 93] width 66 height 22
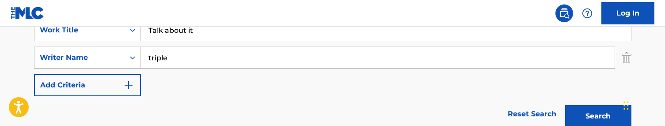
scroll to position [179, 0]
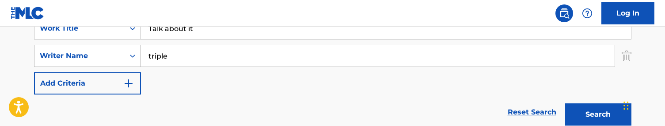
drag, startPoint x: 173, startPoint y: 59, endPoint x: 118, endPoint y: 51, distance: 54.9
click at [118, 51] on div "SearchWithCriteriabe46fd80-3d3e-4418-a1ba-5e0d9819250b Writer Name triple" at bounding box center [332, 56] width 597 height 22
type input "[PERSON_NAME]"
click at [598, 114] on button "Search" at bounding box center [598, 114] width 66 height 22
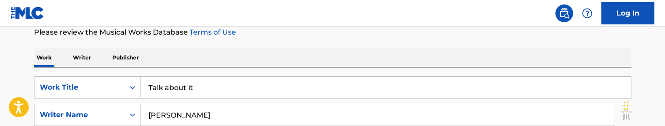
scroll to position [125, 0]
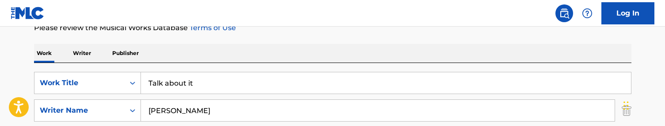
click at [187, 86] on input "Talk about it" at bounding box center [386, 82] width 490 height 21
paste input "is cheap JP"
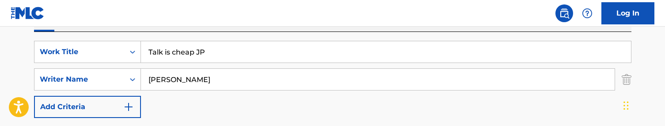
scroll to position [167, 0]
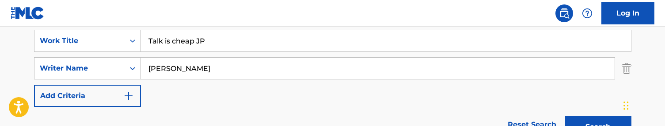
type input "Talk is cheap JP"
drag, startPoint x: 187, startPoint y: 72, endPoint x: 102, endPoint y: 48, distance: 89.1
click at [102, 48] on div "SearchWithCriteria2b11370f-a737-4dcf-b2ae-65b35c0791b8 Work Title Talk is cheap…" at bounding box center [332, 68] width 597 height 77
click at [598, 126] on button "Search" at bounding box center [598, 126] width 66 height 22
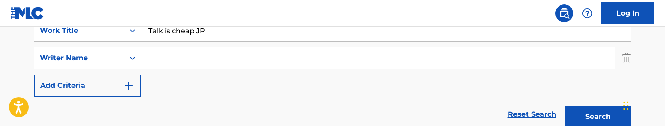
scroll to position [147, 0]
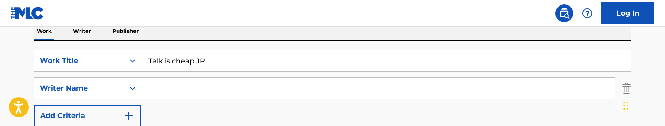
click at [209, 51] on input "Talk is cheap JP" at bounding box center [386, 60] width 490 height 21
paste input "eddy pain"
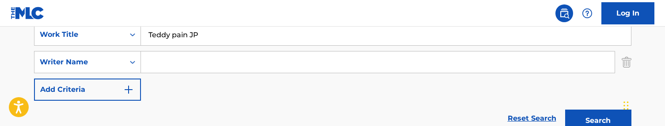
scroll to position [178, 0]
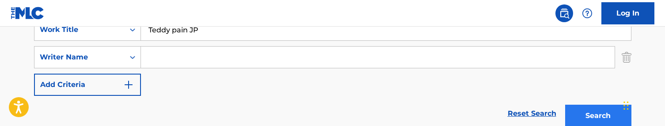
click at [602, 114] on button "Search" at bounding box center [598, 115] width 66 height 22
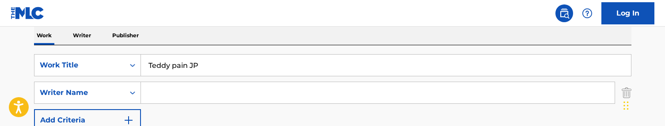
scroll to position [133, 0]
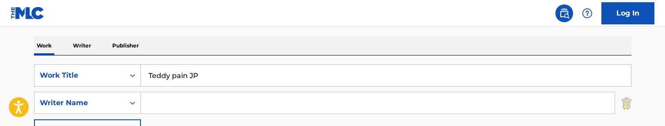
click at [204, 80] on input "Teddy pain JP" at bounding box center [386, 75] width 490 height 21
paste input "ll me now 001"
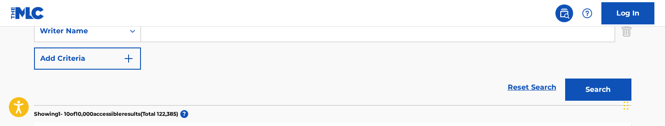
scroll to position [205, 0]
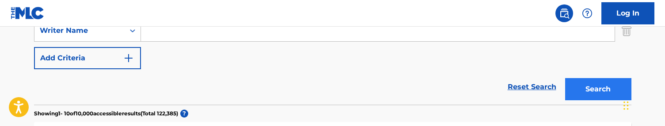
click at [605, 92] on button "Search" at bounding box center [598, 89] width 66 height 22
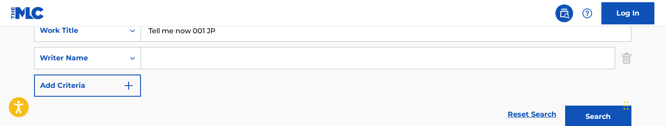
scroll to position [152, 0]
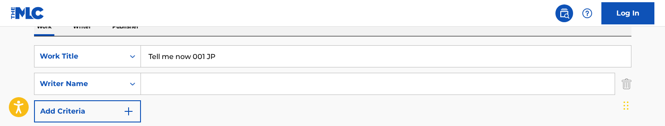
click at [229, 47] on input "Tell me now 001 JP" at bounding box center [386, 56] width 490 height 21
paste input "rmz 2"
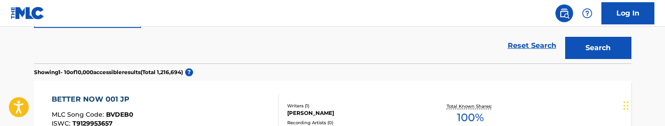
scroll to position [233, 0]
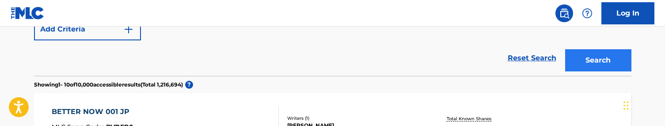
click at [604, 56] on button "Search" at bounding box center [598, 60] width 66 height 22
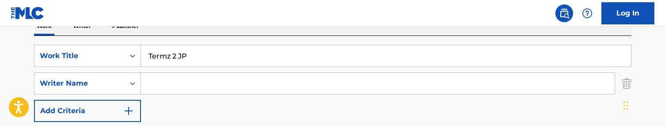
scroll to position [137, 0]
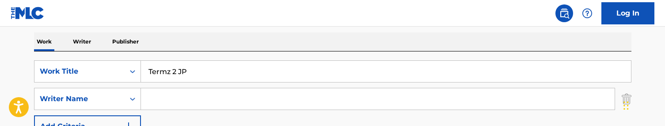
click at [202, 63] on input "Termz 2 JP" at bounding box center [386, 71] width 490 height 21
paste input "hang on ya"
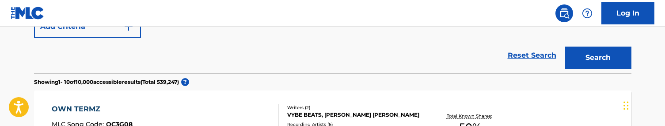
scroll to position [248, 0]
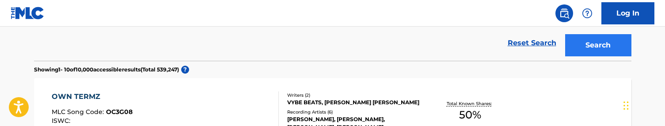
click at [591, 41] on button "Search" at bounding box center [598, 45] width 66 height 22
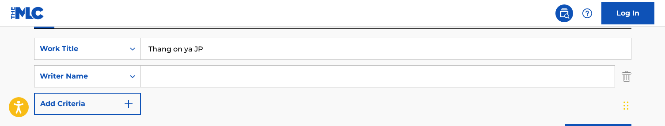
scroll to position [152, 0]
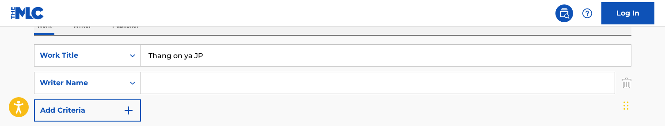
click at [202, 48] on input "Thang on ya JP" at bounding box center [386, 55] width 490 height 21
paste input "t works"
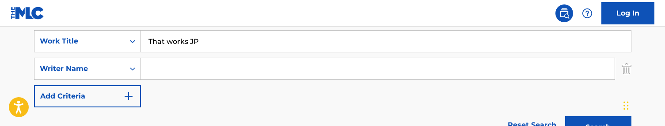
scroll to position [162, 0]
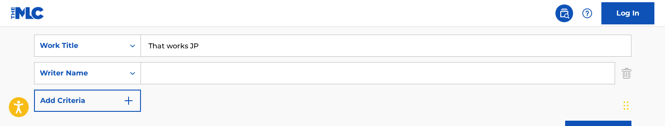
click at [228, 46] on input "That works JP" at bounding box center [386, 45] width 490 height 21
paste input "is is it 006"
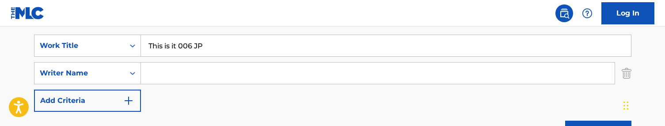
scroll to position [155, 0]
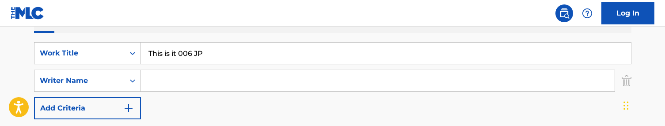
click at [213, 53] on input "This is it 006 JP" at bounding box center [386, 52] width 490 height 21
paste input "ree zero four"
type input "Three zero four"
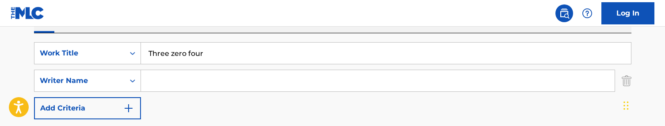
click at [186, 76] on input "Search Form" at bounding box center [378, 80] width 474 height 21
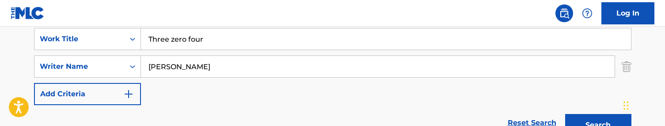
scroll to position [141, 0]
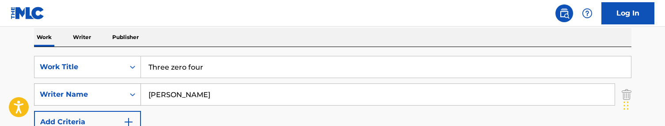
drag, startPoint x: 184, startPoint y: 98, endPoint x: 120, endPoint y: 88, distance: 64.8
click at [120, 88] on div "SearchWithCriteriabe46fd80-3d3e-4418-a1ba-5e0d9819250b Writer Name [PERSON_NAME]" at bounding box center [332, 94] width 597 height 22
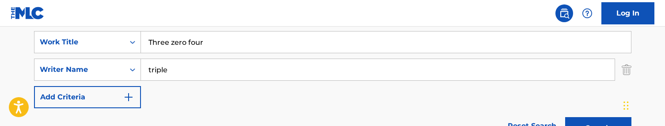
scroll to position [156, 0]
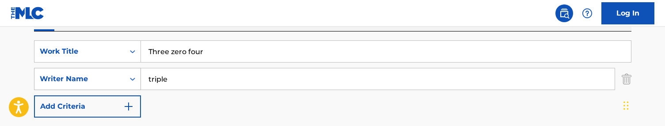
drag, startPoint x: 137, startPoint y: 73, endPoint x: 107, endPoint y: 70, distance: 29.8
click at [107, 70] on div "SearchWithCriteriabe46fd80-3d3e-4418-a1ba-5e0d9819250b Writer Name triple" at bounding box center [332, 79] width 597 height 22
type input "[PERSON_NAME]"
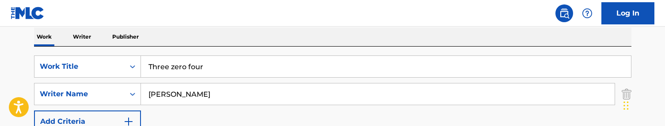
scroll to position [98, 0]
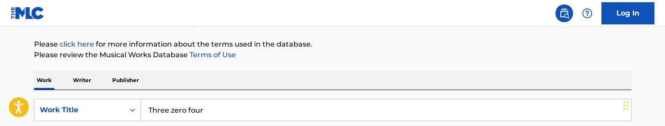
click at [206, 100] on input "Three zero four" at bounding box center [386, 109] width 490 height 21
paste input "ime is now 001 JP"
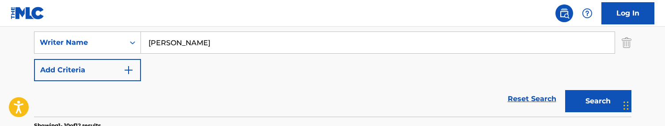
scroll to position [184, 0]
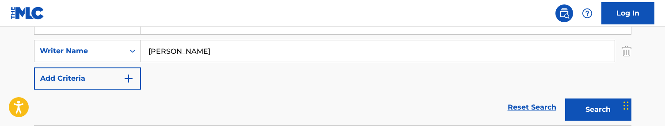
type input "Time is now 001 JP"
drag, startPoint x: 188, startPoint y: 57, endPoint x: 111, endPoint y: 54, distance: 77.0
click at [111, 54] on div "SearchWithCriteriabe46fd80-3d3e-4418-a1ba-5e0d9819250b Writer Name [PERSON_NAME]" at bounding box center [332, 51] width 597 height 22
type input "triple"
click at [598, 109] on button "Search" at bounding box center [598, 109] width 66 height 22
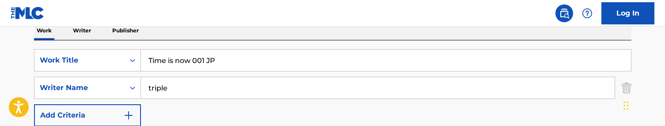
scroll to position [152, 0]
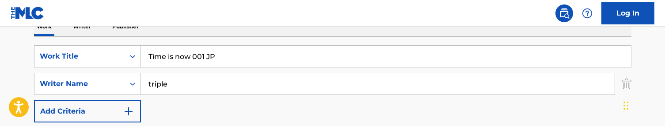
click at [217, 56] on input "Time is now 001 JP" at bounding box center [386, 56] width 490 height 21
paste input "of my life 001"
type input "Time of my life 001JP"
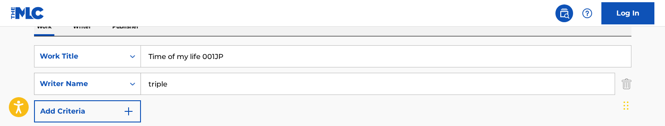
drag, startPoint x: 188, startPoint y: 83, endPoint x: 91, endPoint y: 73, distance: 97.7
click at [91, 73] on div "SearchWithCriteriabe46fd80-3d3e-4418-a1ba-5e0d9819250b Writer Name triple" at bounding box center [332, 83] width 597 height 22
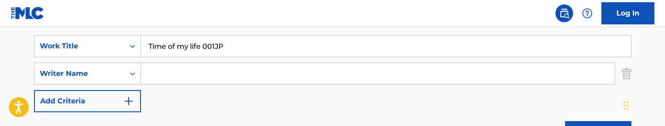
scroll to position [159, 0]
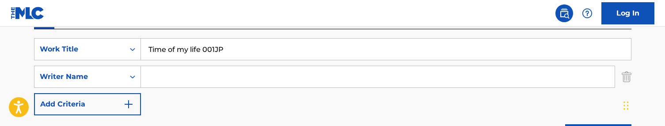
click at [210, 55] on input "Time of my life 001JP" at bounding box center [386, 48] width 490 height 21
paste input "oast it up"
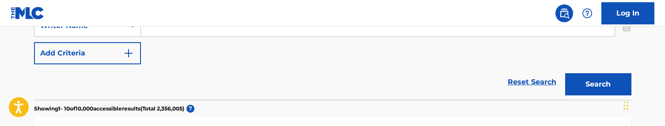
scroll to position [227, 0]
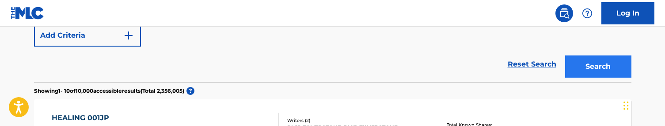
click at [587, 67] on button "Search" at bounding box center [598, 66] width 66 height 22
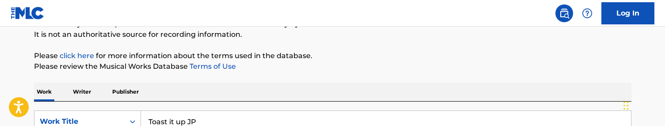
scroll to position [96, 0]
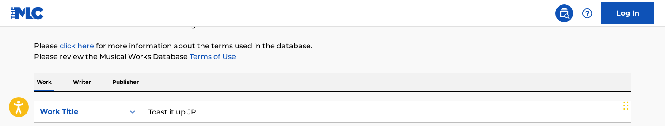
click at [186, 107] on input "Toast it up JP" at bounding box center [386, 111] width 490 height 21
paste input "y"
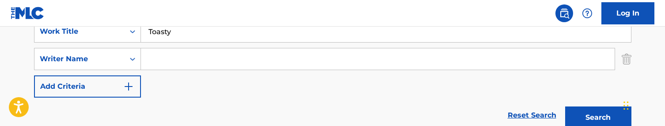
scroll to position [181, 0]
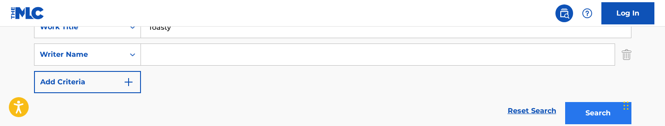
type input "Toasty"
click at [603, 114] on button "Search" at bounding box center [598, 113] width 66 height 22
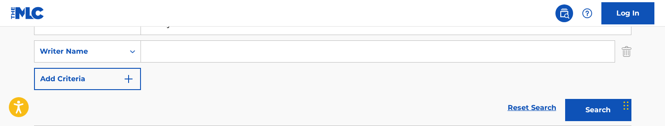
scroll to position [170, 0]
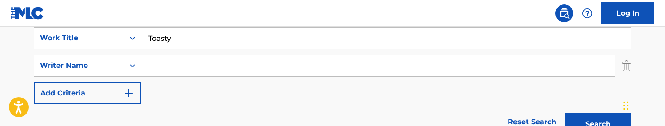
click at [164, 52] on div "SearchWithCriteria2b11370f-a737-4dcf-b2ae-65b35c0791b8 Work Title Toasty Search…" at bounding box center [332, 65] width 597 height 77
click at [160, 60] on input "Search Form" at bounding box center [378, 65] width 474 height 21
click at [598, 124] on button "Search" at bounding box center [598, 124] width 66 height 22
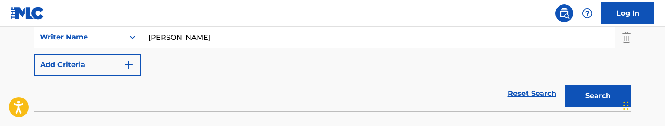
scroll to position [196, 0]
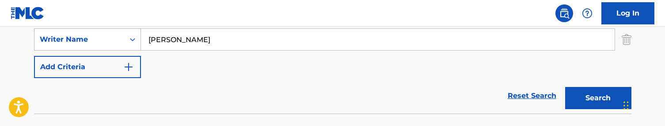
drag, startPoint x: 176, startPoint y: 44, endPoint x: 138, endPoint y: 36, distance: 38.8
click at [138, 36] on div "SearchWithCriteriabe46fd80-3d3e-4418-a1ba-5e0d9819250b Writer Name [PERSON_NAME]" at bounding box center [332, 39] width 597 height 22
click at [598, 98] on button "Search" at bounding box center [598, 98] width 66 height 22
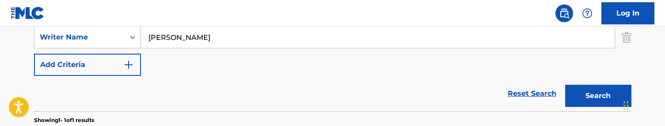
scroll to position [200, 0]
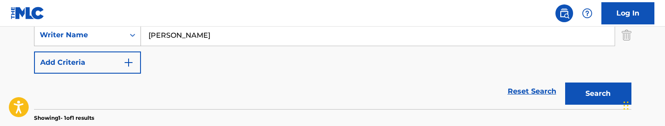
drag, startPoint x: 186, startPoint y: 38, endPoint x: 113, endPoint y: 29, distance: 73.0
click at [113, 29] on div "SearchWithCriteriabe46fd80-3d3e-4418-a1ba-5e0d9819250b Writer Name [PERSON_NAME]" at bounding box center [332, 35] width 597 height 22
type input "ortega"
click at [598, 93] on button "Search" at bounding box center [598, 93] width 66 height 22
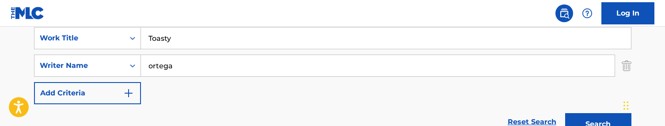
scroll to position [157, 0]
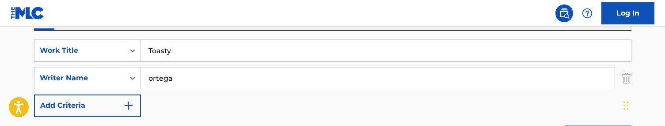
click at [200, 53] on input "Toasty" at bounding box center [386, 50] width 490 height 21
paste input "o fly for you JP"
type input "Too fly for you JP"
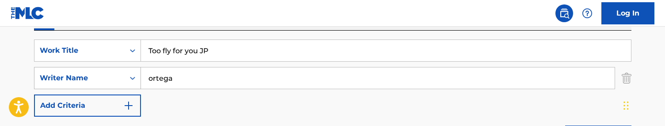
drag, startPoint x: 191, startPoint y: 81, endPoint x: 117, endPoint y: 77, distance: 74.3
click at [117, 77] on div "SearchWithCriteriabe46fd80-3d3e-4418-a1ba-5e0d9819250b Writer Name [PERSON_NAME]" at bounding box center [332, 78] width 597 height 22
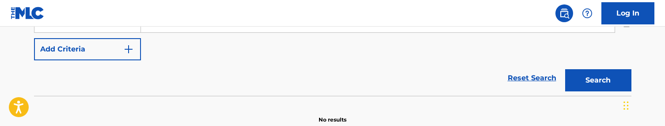
scroll to position [180, 0]
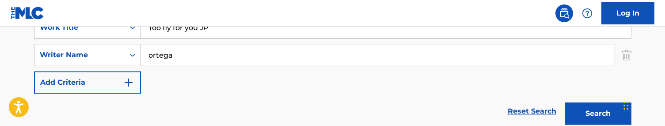
drag, startPoint x: 183, startPoint y: 57, endPoint x: 144, endPoint y: 53, distance: 39.6
click at [144, 53] on input "ortega" at bounding box center [378, 54] width 474 height 21
click at [598, 113] on button "Search" at bounding box center [598, 113] width 66 height 22
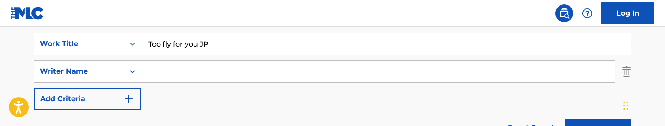
scroll to position [152, 0]
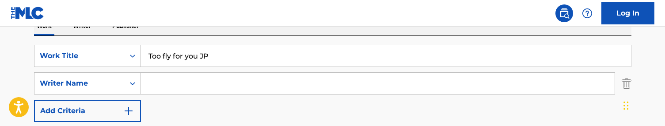
click at [203, 62] on input "Too fly for you JP" at bounding box center [386, 55] width 490 height 21
paste input "Smooth"
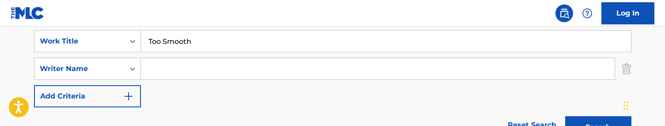
type input "Too Smooth"
click at [177, 70] on input "Search Form" at bounding box center [378, 68] width 474 height 21
type input "triple a"
click at [598, 127] on button "Search" at bounding box center [598, 127] width 66 height 22
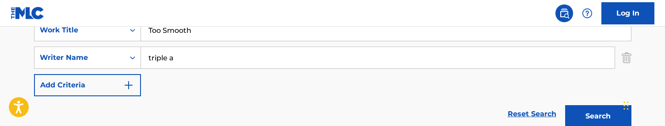
scroll to position [145, 0]
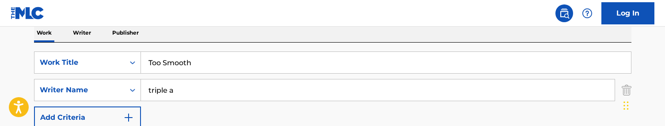
click at [179, 56] on input "Too Smooth" at bounding box center [386, 62] width 490 height 21
paste input "t it"
type input "Toot it"
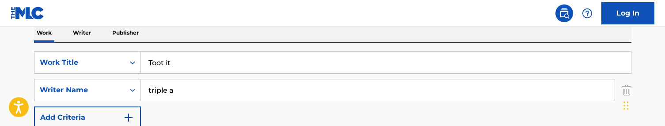
drag, startPoint x: 179, startPoint y: 91, endPoint x: 120, endPoint y: 76, distance: 61.2
click at [120, 76] on div "SearchWithCriteria2b11370f-a737-4dcf-b2ae-65b35c0791b8 Work Title Toot it Searc…" at bounding box center [332, 89] width 597 height 77
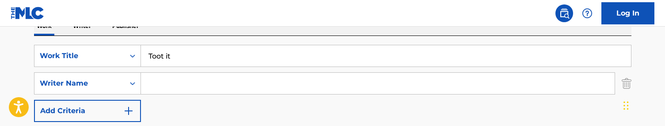
scroll to position [150, 0]
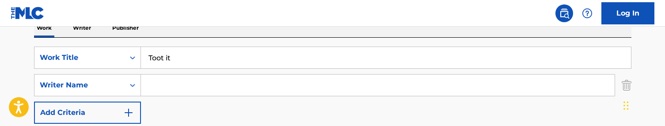
click at [180, 61] on input "Toot it" at bounding box center [386, 57] width 490 height 21
paste input "ransition Lights JP"
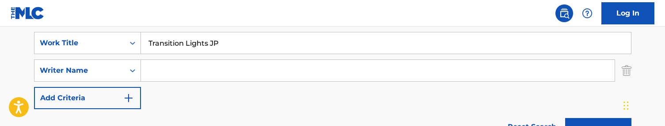
scroll to position [157, 0]
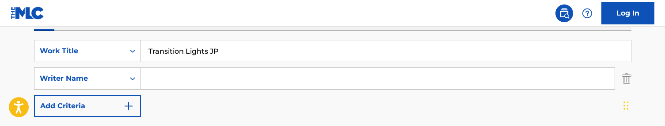
click at [174, 46] on input "Transition Lights JP" at bounding box center [386, 50] width 490 height 21
paste input "ial"
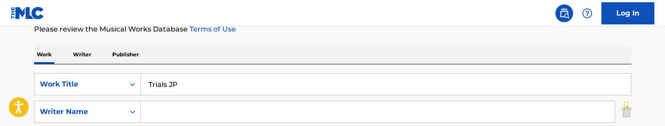
scroll to position [120, 0]
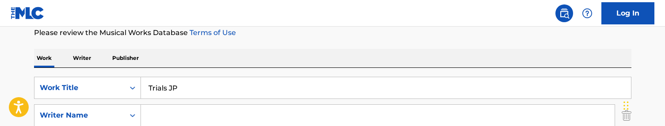
click at [207, 89] on input "Trials JP" at bounding box center [386, 87] width 490 height 21
paste input "bute"
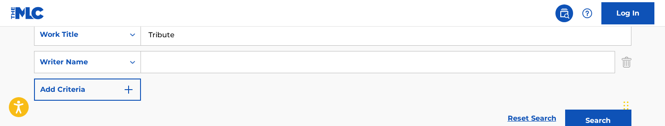
scroll to position [205, 0]
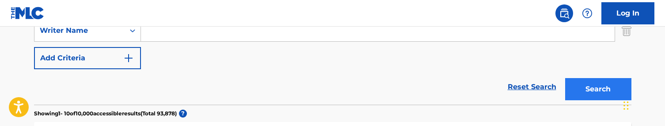
type input "Tribute"
click at [620, 96] on button "Search" at bounding box center [598, 89] width 66 height 22
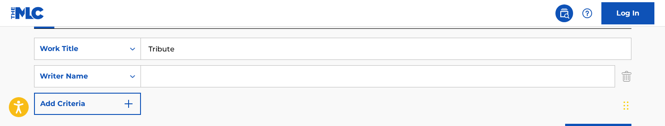
scroll to position [154, 0]
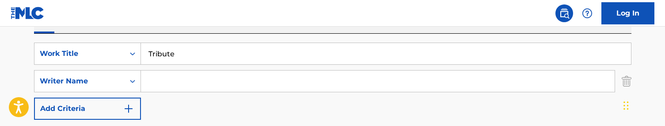
click at [172, 78] on input "Search Form" at bounding box center [378, 80] width 474 height 21
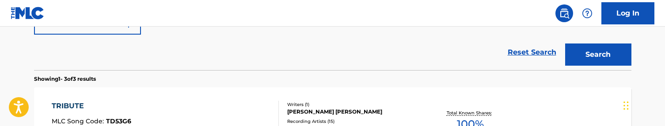
scroll to position [176, 0]
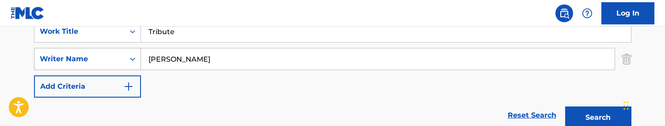
drag, startPoint x: 193, startPoint y: 59, endPoint x: 104, endPoint y: 59, distance: 88.4
click at [104, 59] on div "SearchWithCriteriabe46fd80-3d3e-4418-a1ba-5e0d9819250b Writer Name [PERSON_NAME]" at bounding box center [332, 59] width 597 height 22
type input "triple a"
click at [598, 117] on button "Search" at bounding box center [598, 117] width 66 height 22
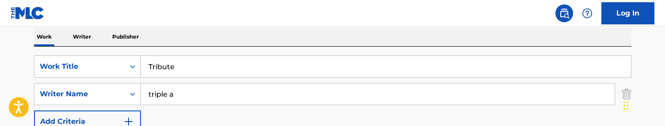
scroll to position [139, 0]
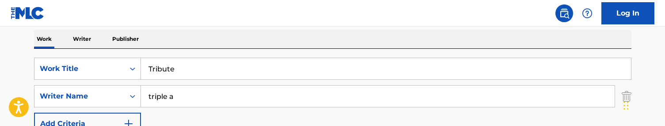
click at [179, 68] on input "Tribute" at bounding box center [386, 68] width 490 height 21
paste input "drums and bass"
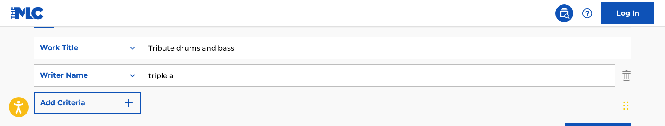
type input "Tribute drums and bass"
drag, startPoint x: 186, startPoint y: 75, endPoint x: 107, endPoint y: 62, distance: 79.7
click at [107, 62] on div "SearchWithCriteria2b11370f-a737-4dcf-b2ae-65b35c0791b8 Work Title Tribute drums…" at bounding box center [332, 75] width 597 height 77
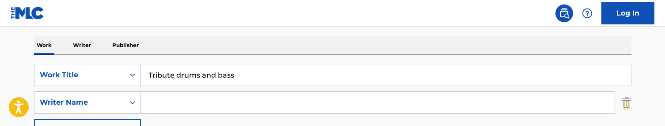
scroll to position [150, 0]
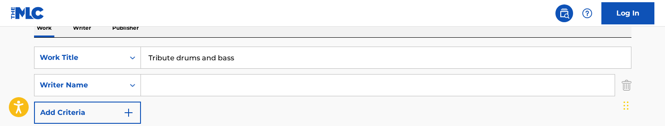
click at [214, 58] on input "Tribute drums and bass" at bounding box center [386, 57] width 490 height 21
paste input "ppin"
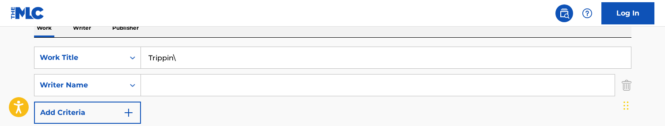
type input "Trippin"
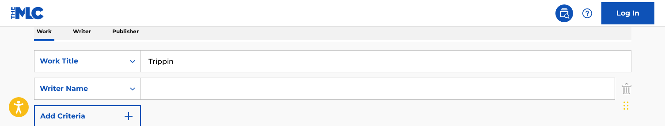
scroll to position [141, 0]
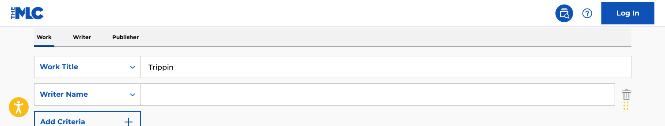
click at [167, 91] on input "Search Form" at bounding box center [378, 94] width 474 height 21
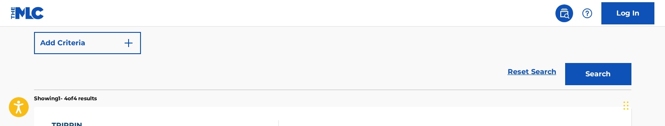
scroll to position [205, 0]
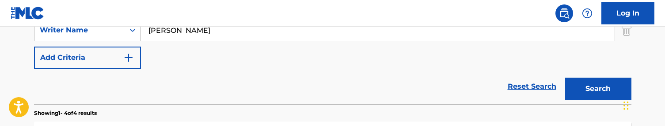
drag, startPoint x: 194, startPoint y: 30, endPoint x: 126, endPoint y: 30, distance: 68.9
click at [126, 30] on div "SearchWithCriteriabe46fd80-3d3e-4418-a1ba-5e0d9819250b Writer Name [PERSON_NAME]" at bounding box center [332, 30] width 597 height 22
click at [598, 88] on button "Search" at bounding box center [598, 88] width 66 height 22
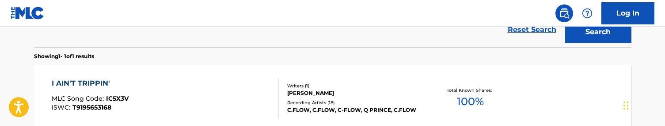
scroll to position [194, 0]
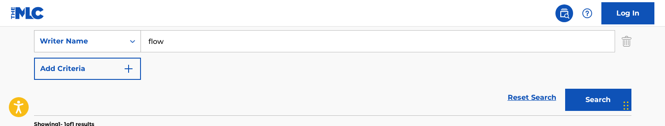
drag, startPoint x: 179, startPoint y: 40, endPoint x: 99, endPoint y: 30, distance: 79.7
click at [99, 30] on div "SearchWithCriteriabe46fd80-3d3e-4418-a1ba-5e0d9819250b Writer Name flow" at bounding box center [332, 41] width 597 height 22
type input "[PERSON_NAME]"
click at [598, 99] on button "Search" at bounding box center [598, 99] width 66 height 22
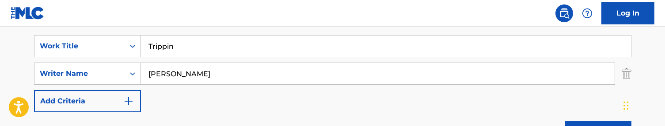
scroll to position [170, 0]
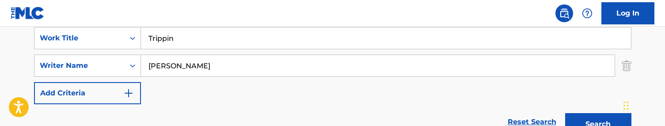
click at [158, 35] on input "Trippin" at bounding box center [386, 37] width 490 height 21
paste input "oopers ceremony JP"
type input "Troopers ceremony JP"
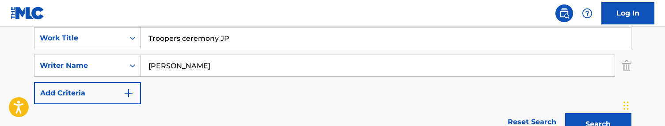
drag, startPoint x: 173, startPoint y: 67, endPoint x: 116, endPoint y: 41, distance: 62.3
click at [116, 41] on div "SearchWithCriteria2b11370f-a737-4dcf-b2ae-65b35c0791b8 Work Title Troopers cere…" at bounding box center [332, 65] width 597 height 77
click at [598, 124] on button "Search" at bounding box center [598, 124] width 66 height 22
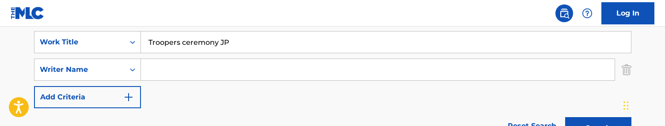
scroll to position [150, 0]
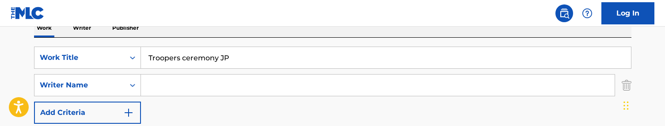
click at [220, 49] on input "Troopers ceremony JP" at bounding box center [386, 57] width 490 height 21
paste input "werk"
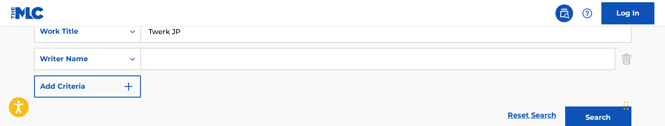
scroll to position [160, 0]
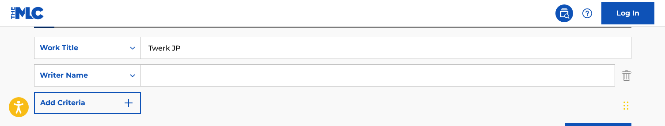
click at [201, 57] on input "Twerk JP" at bounding box center [386, 47] width 490 height 21
paste input "o face"
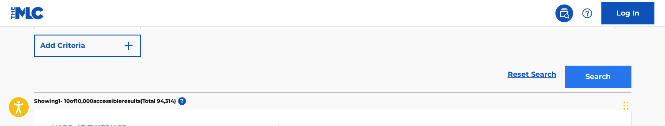
scroll to position [229, 0]
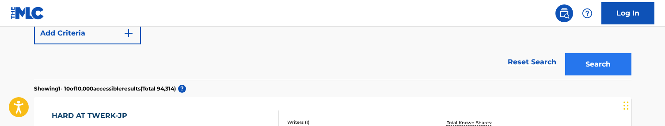
click at [607, 64] on button "Search" at bounding box center [598, 64] width 66 height 22
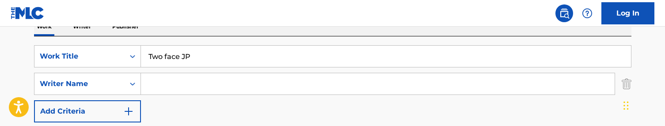
scroll to position [142, 0]
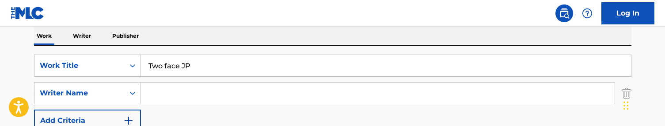
click at [181, 72] on input "Two face JP" at bounding box center [386, 65] width 490 height 21
paste input "Unlock"
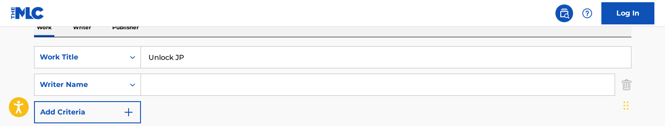
scroll to position [148, 0]
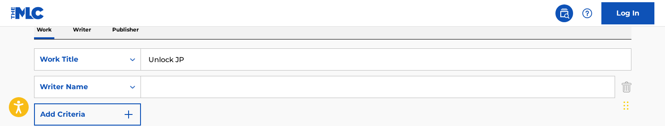
click at [195, 59] on input "Unlock JP" at bounding box center [386, 59] width 490 height 21
paste input "S 17"
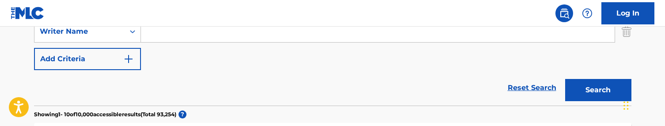
scroll to position [210, 0]
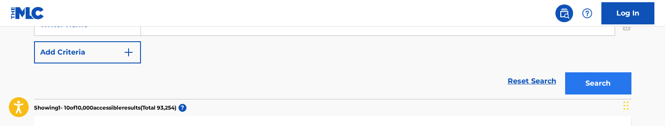
click at [597, 92] on button "Search" at bounding box center [598, 83] width 66 height 22
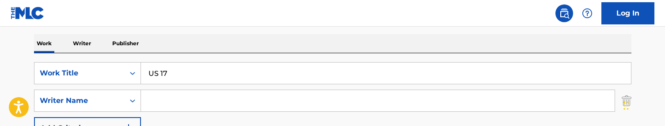
scroll to position [167, 0]
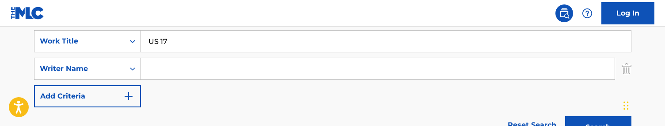
click at [159, 42] on input "US 17" at bounding box center [386, 40] width 490 height 21
paste input "Victory dance JP"
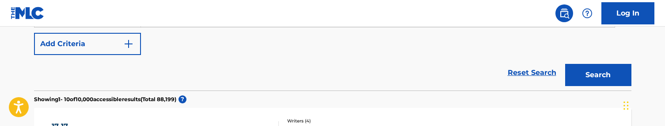
scroll to position [234, 0]
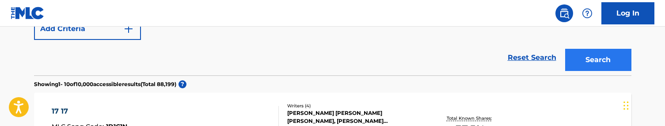
click at [620, 54] on button "Search" at bounding box center [598, 60] width 66 height 22
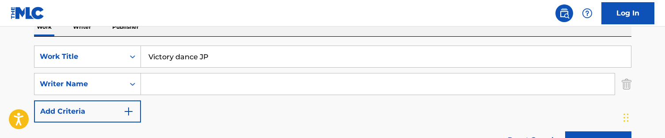
scroll to position [130, 0]
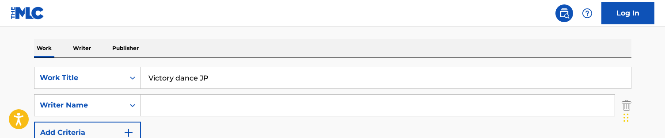
click at [194, 75] on input "Victory dance JP" at bounding box center [386, 77] width 490 height 21
paste input "sions of life INSTR"
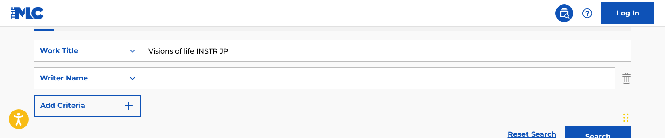
scroll to position [147, 0]
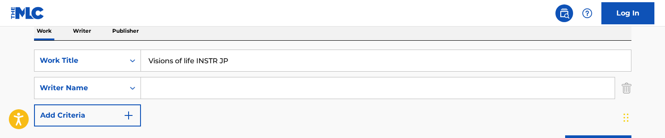
click at [188, 60] on input "Visions of life INSTR JP" at bounding box center [386, 60] width 490 height 21
paste input "Warp speed"
type input "Warp speed"
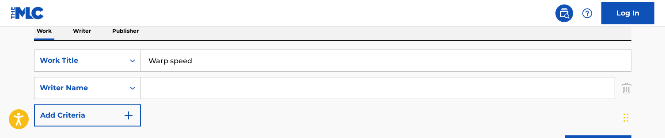
click at [158, 105] on div "SearchWithCriteria2b11370f-a737-4dcf-b2ae-65b35c0791b8 Work Title Warp speed Se…" at bounding box center [332, 87] width 597 height 77
click at [165, 97] on input "Search Form" at bounding box center [378, 87] width 474 height 21
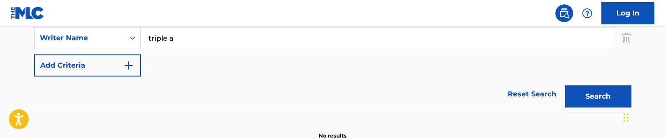
scroll to position [183, 0]
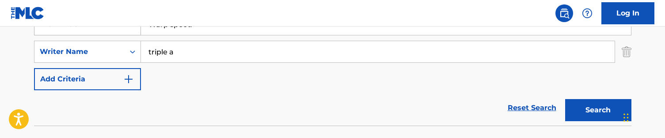
drag, startPoint x: 91, startPoint y: 36, endPoint x: 73, endPoint y: 35, distance: 17.3
click at [73, 35] on div "SearchWithCriteria2b11370f-a737-4dcf-b2ae-65b35c0791b8 Work Title Warp speed Se…" at bounding box center [332, 51] width 597 height 77
type input "[PERSON_NAME]"
click at [598, 110] on button "Search" at bounding box center [598, 110] width 66 height 22
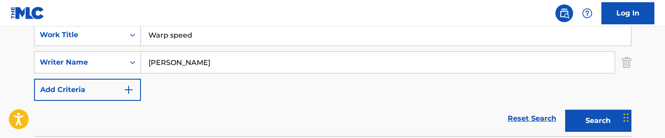
scroll to position [160, 0]
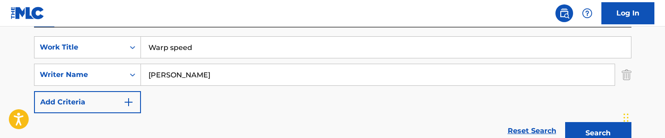
click at [211, 43] on input "Warp speed" at bounding box center [386, 47] width 490 height 21
paste input "rior 002 JP"
type input "Warrior 002 JP"
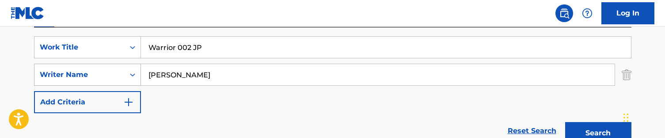
drag, startPoint x: 183, startPoint y: 76, endPoint x: 84, endPoint y: 66, distance: 99.5
click at [84, 66] on div "SearchWithCriteriabe46fd80-3d3e-4418-a1ba-5e0d9819250b Writer Name [PERSON_NAME]" at bounding box center [332, 75] width 597 height 22
click at [598, 133] on button "Search" at bounding box center [598, 133] width 66 height 22
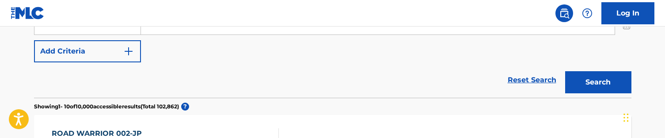
scroll to position [136, 0]
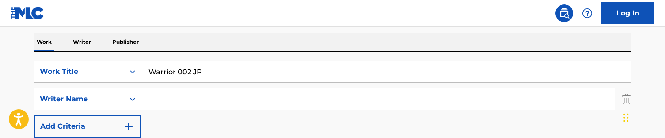
click at [223, 68] on input "Warrior 002 JP" at bounding box center [386, 71] width 490 height 21
paste input "s struggle"
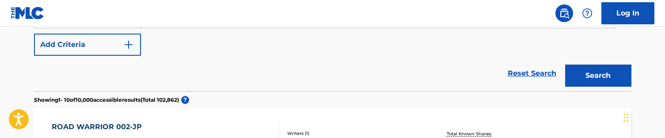
scroll to position [239, 0]
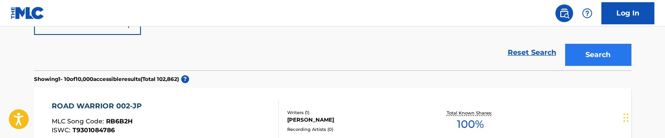
click at [598, 54] on button "Search" at bounding box center [598, 55] width 66 height 22
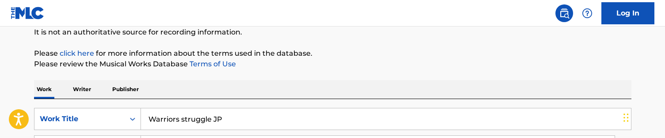
scroll to position [123, 0]
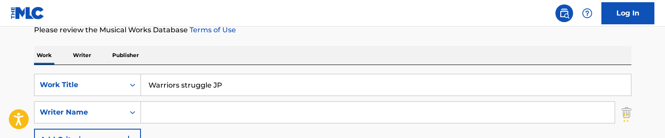
click at [229, 79] on input "Warriors struggle JP" at bounding box center [386, 84] width 490 height 21
paste input "y u ar"
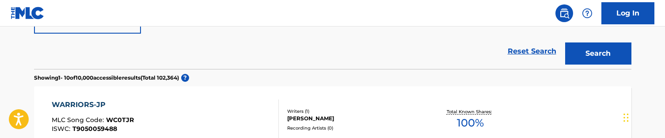
scroll to position [243, 0]
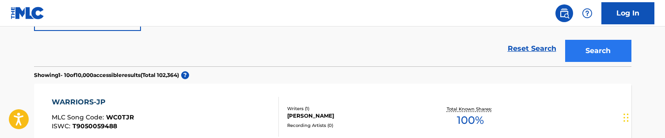
click at [607, 57] on button "Search" at bounding box center [598, 51] width 66 height 22
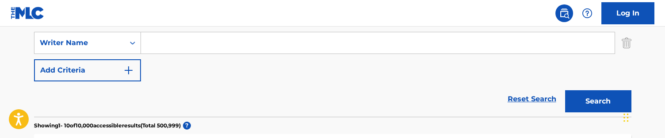
scroll to position [174, 0]
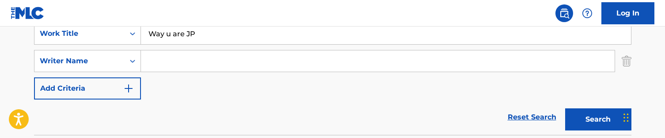
click at [206, 30] on input "Way u are JP" at bounding box center [386, 33] width 490 height 21
paste input "e get high"
type input "We get high"
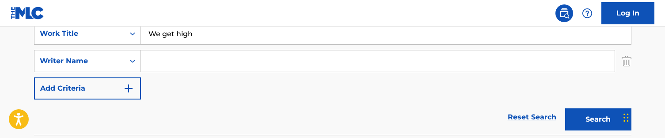
click at [183, 64] on input "Search Form" at bounding box center [378, 60] width 474 height 21
click at [598, 119] on button "Search" at bounding box center [598, 119] width 66 height 22
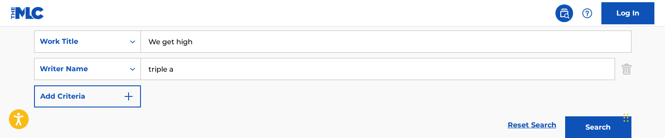
scroll to position [168, 0]
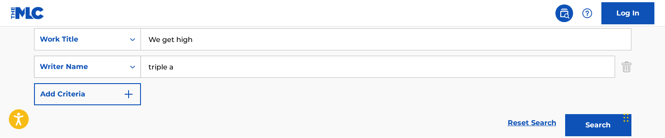
drag, startPoint x: 195, startPoint y: 60, endPoint x: 113, endPoint y: 60, distance: 81.8
click at [113, 60] on div "SearchWithCriteriabe46fd80-3d3e-4418-a1ba-5e0d9819250b Writer Name triple a" at bounding box center [332, 67] width 597 height 22
drag, startPoint x: 179, startPoint y: 64, endPoint x: 107, endPoint y: 63, distance: 71.6
click at [107, 63] on div "SearchWithCriteriabe46fd80-3d3e-4418-a1ba-5e0d9819250b Writer Name triple a" at bounding box center [332, 67] width 597 height 22
type input "[PERSON_NAME]"
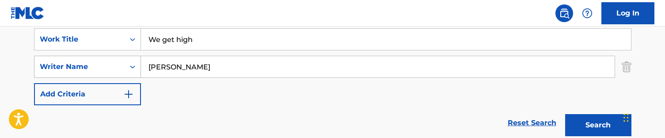
click at [598, 125] on button "Search" at bounding box center [598, 125] width 66 height 22
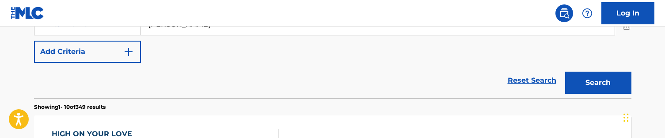
scroll to position [165, 0]
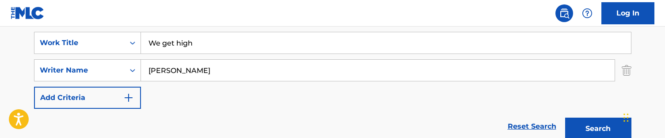
click at [209, 51] on input "We get high" at bounding box center [386, 42] width 490 height 21
paste input "on"
type input "We gon"
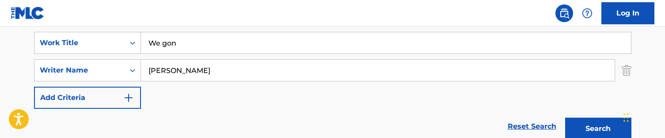
drag, startPoint x: 192, startPoint y: 64, endPoint x: 204, endPoint y: 88, distance: 26.9
click at [204, 88] on div "SearchWithCriteria2b11370f-a737-4dcf-b2ae-65b35c0791b8 Work Title We gon Search…" at bounding box center [332, 70] width 597 height 77
click at [598, 129] on button "Search" at bounding box center [598, 129] width 66 height 22
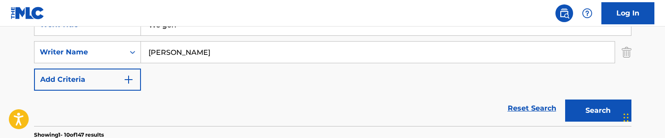
scroll to position [178, 0]
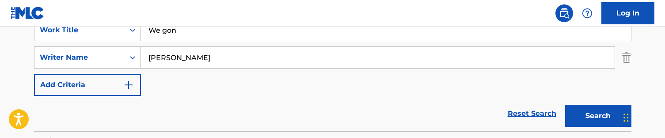
click at [181, 70] on div "SearchWithCriteria2b11370f-a737-4dcf-b2ae-65b35c0791b8 Work Title We gon Search…" at bounding box center [332, 57] width 597 height 77
drag, startPoint x: 183, startPoint y: 58, endPoint x: 75, endPoint y: 48, distance: 107.9
click at [75, 48] on div "SearchWithCriteriabe46fd80-3d3e-4418-a1ba-5e0d9819250b Writer Name [PERSON_NAME]" at bounding box center [332, 57] width 597 height 22
type input "triple a"
click at [598, 116] on button "Search" at bounding box center [598, 116] width 66 height 22
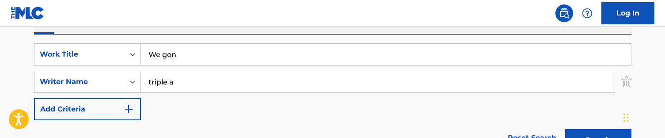
scroll to position [146, 0]
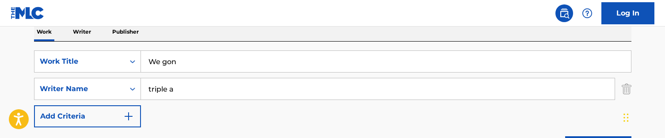
click at [203, 62] on input "We gon" at bounding box center [386, 61] width 490 height 21
paste input "hatever floats your boat JP"
type input "Whatever floats your boat JP"
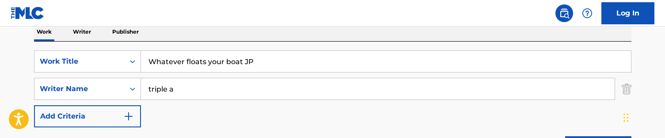
drag, startPoint x: 193, startPoint y: 91, endPoint x: 72, endPoint y: 42, distance: 130.8
click at [72, 42] on div "SearchWithCriteria2b11370f-a737-4dcf-b2ae-65b35c0791b8 Work Title Whatever floa…" at bounding box center [332, 102] width 597 height 121
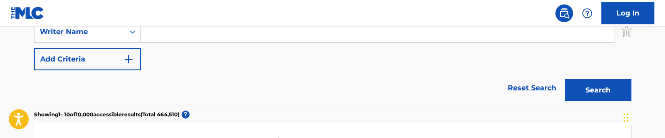
scroll to position [152, 0]
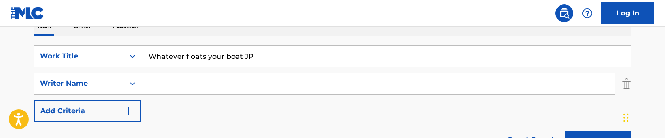
click at [202, 51] on input "Whatever floats your boat JP" at bounding box center [386, 56] width 490 height 21
paste input "enever"
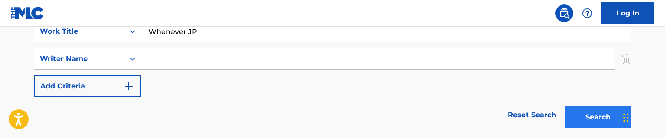
click at [598, 115] on button "Search" at bounding box center [598, 117] width 66 height 22
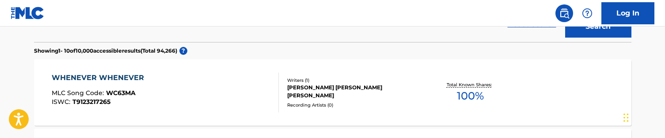
scroll to position [269, 0]
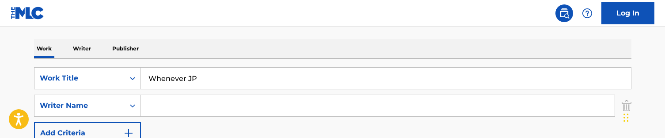
click at [195, 76] on input "Whenever JP" at bounding box center [386, 78] width 490 height 21
paste input "re you at now"
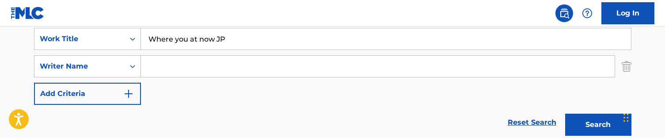
scroll to position [217, 0]
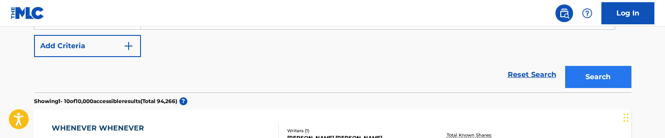
click at [584, 73] on button "Search" at bounding box center [598, 77] width 66 height 22
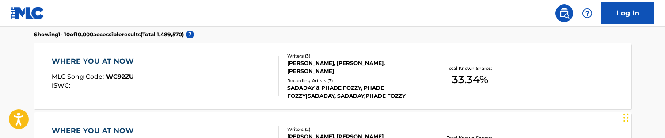
scroll to position [175, 0]
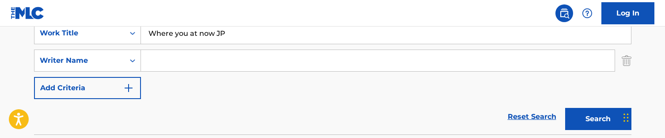
click at [220, 29] on input "Where you at now JP" at bounding box center [386, 33] width 490 height 21
paste input "ild 4 tha night"
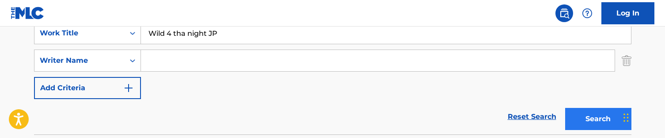
click at [597, 113] on button "Search" at bounding box center [598, 119] width 66 height 22
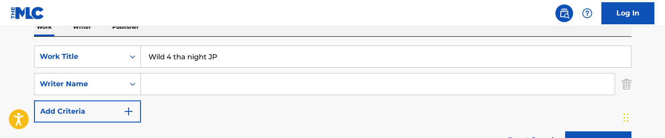
scroll to position [137, 0]
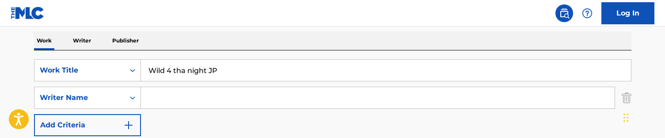
click at [215, 68] on input "Wild 4 tha night JP" at bounding box center [386, 70] width 490 height 21
paste input "out [PERSON_NAME]"
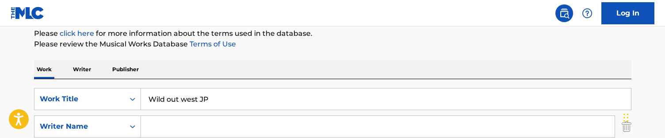
scroll to position [143, 0]
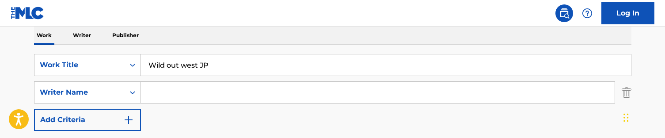
click at [198, 64] on input "Wild out west JP" at bounding box center [386, 64] width 490 height 21
paste input "Ild out west no perc"
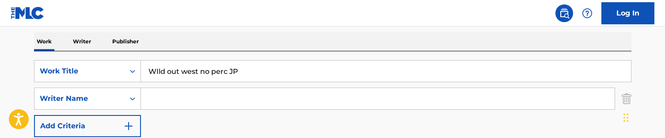
scroll to position [141, 0]
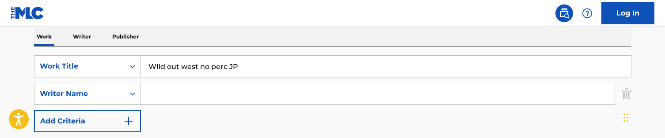
click at [226, 61] on input "WIld out west no perc JP" at bounding box center [386, 66] width 490 height 21
paste input "ild out west"
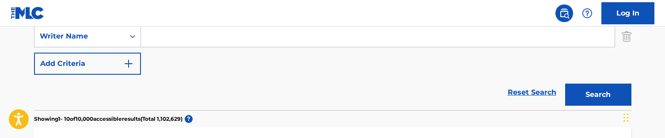
scroll to position [215, 0]
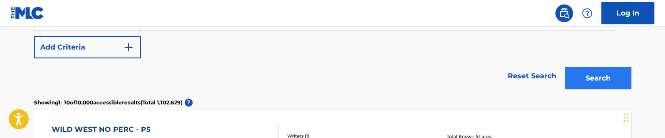
click at [609, 80] on button "Search" at bounding box center [598, 78] width 66 height 22
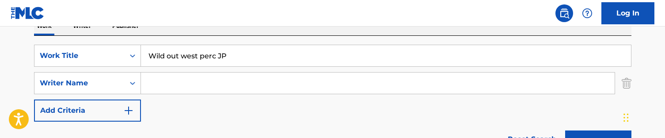
scroll to position [139, 0]
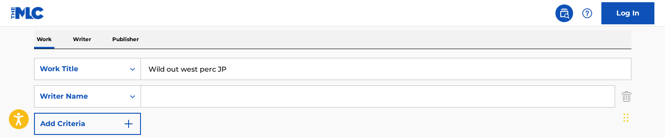
click at [205, 71] on input "Wild out west perc JP" at bounding box center [386, 68] width 490 height 21
paste input "sh I had it"
type input "Wish I had it"
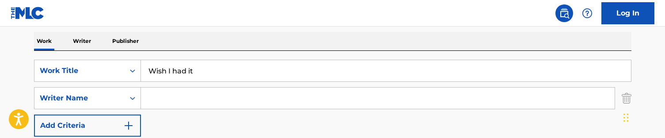
scroll to position [135, 0]
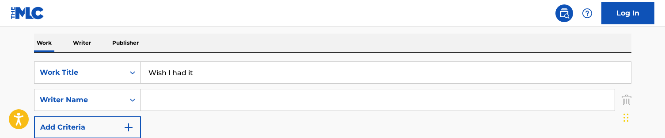
click at [170, 96] on input "Search Form" at bounding box center [378, 99] width 474 height 21
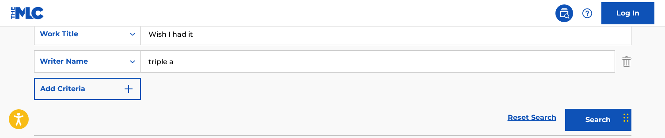
scroll to position [167, 0]
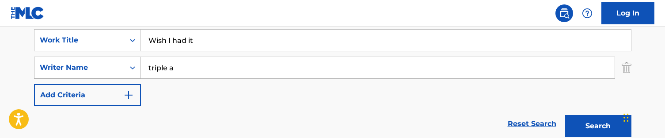
drag, startPoint x: 191, startPoint y: 73, endPoint x: 132, endPoint y: 57, distance: 61.7
click at [132, 57] on div "SearchWithCriteriabe46fd80-3d3e-4418-a1ba-5e0d9819250b Writer Name triple a" at bounding box center [332, 68] width 597 height 22
type input "[PERSON_NAME]"
click at [598, 126] on button "Search" at bounding box center [598, 126] width 66 height 22
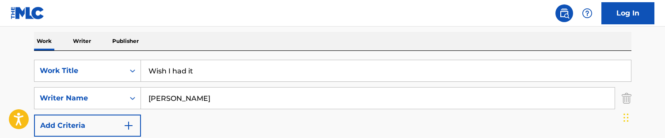
scroll to position [136, 0]
click at [203, 63] on input "Wish I had it" at bounding box center [386, 71] width 490 height 21
paste input "zardry JP"
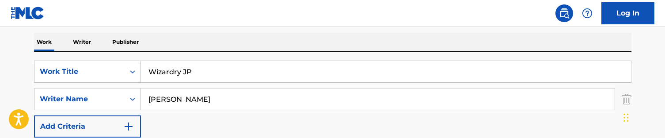
type input "Wizardry JP"
drag, startPoint x: 182, startPoint y: 92, endPoint x: 134, endPoint y: 77, distance: 49.9
click at [134, 77] on div "SearchWithCriteria2b11370f-a737-4dcf-b2ae-65b35c0791b8 Work Title Wizardry JP S…" at bounding box center [332, 99] width 597 height 77
drag, startPoint x: 181, startPoint y: 100, endPoint x: 107, endPoint y: 85, distance: 75.4
click at [107, 85] on div "SearchWithCriteria2b11370f-a737-4dcf-b2ae-65b35c0791b8 Work Title Wizardry JP S…" at bounding box center [332, 99] width 597 height 77
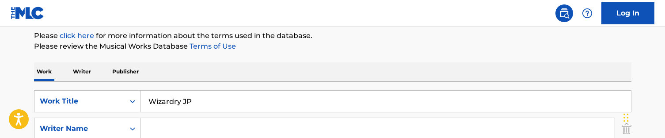
scroll to position [120, 0]
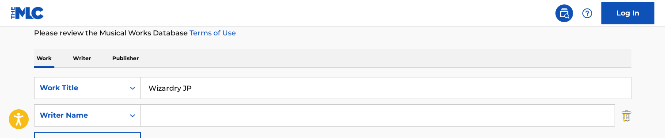
click at [211, 88] on input "Wizardry JP" at bounding box center [386, 87] width 490 height 21
paste input "orlds Cold revise"
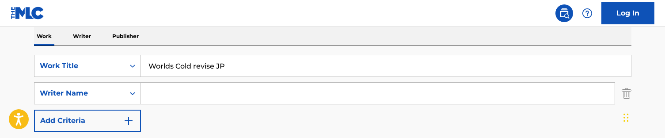
scroll to position [131, 0]
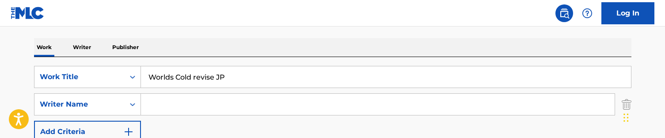
click at [169, 76] on input "Worlds Cold revise JP" at bounding box center [386, 76] width 490 height 21
paste input "yld Crazy"
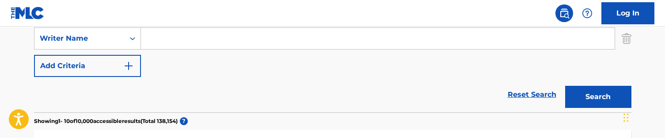
scroll to position [159, 0]
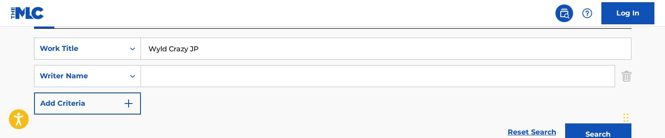
click at [211, 54] on input "Wyld Crazy JP" at bounding box center [386, 48] width 490 height 21
click at [598, 134] on button "Search" at bounding box center [598, 134] width 66 height 22
drag, startPoint x: 168, startPoint y: 44, endPoint x: 181, endPoint y: 52, distance: 15.1
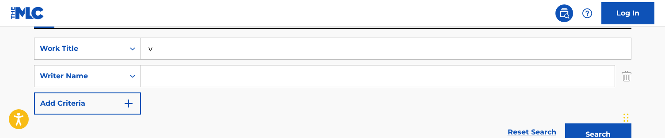
click at [181, 52] on input "v" at bounding box center [386, 48] width 490 height 21
paste input "Yorktown JP"
click at [598, 134] on button "Search" at bounding box center [598, 134] width 66 height 22
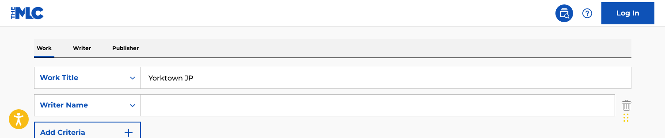
scroll to position [137, 0]
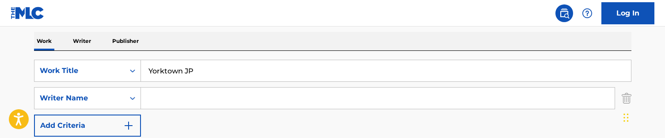
click at [209, 74] on input "Yorktown JP" at bounding box center [386, 70] width 490 height 21
paste input "u don’t wanna know"
type input "You don’t wanna know"
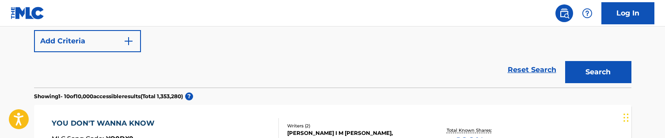
scroll to position [195, 0]
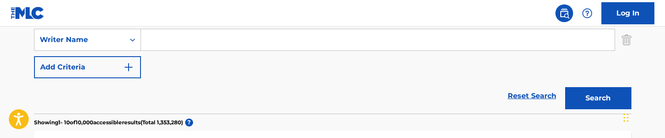
click at [167, 42] on input "Search Form" at bounding box center [378, 39] width 474 height 21
click at [598, 98] on button "Search" at bounding box center [598, 98] width 66 height 22
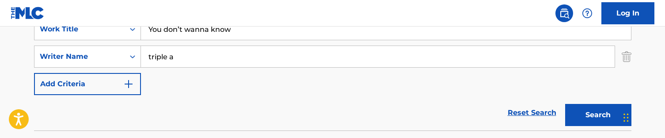
scroll to position [164, 0]
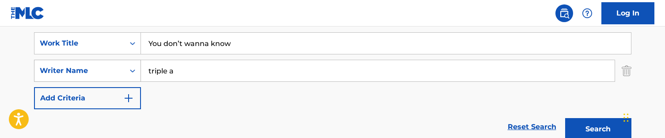
drag, startPoint x: 189, startPoint y: 74, endPoint x: 119, endPoint y: 74, distance: 69.8
click at [119, 74] on div "SearchWithCriteriabe46fd80-3d3e-4418-a1ba-5e0d9819250b Writer Name triple a" at bounding box center [332, 71] width 597 height 22
click at [598, 129] on button "Search" at bounding box center [598, 129] width 66 height 22
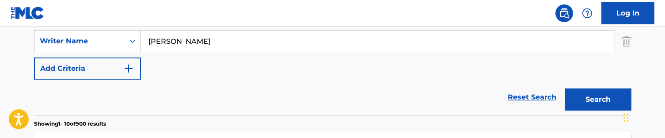
scroll to position [156, 0]
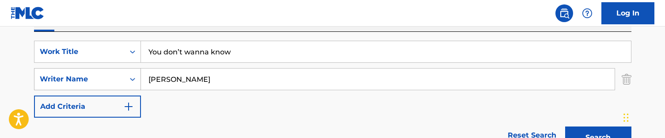
drag, startPoint x: 176, startPoint y: 80, endPoint x: 129, endPoint y: 80, distance: 47.3
click at [129, 80] on div "SearchWithCriteriabe46fd80-3d3e-4418-a1ba-5e0d9819250b Writer Name [PERSON_NAME]" at bounding box center [332, 79] width 597 height 22
type input "[PERSON_NAME]"
click at [598, 137] on button "Search" at bounding box center [598, 137] width 66 height 22
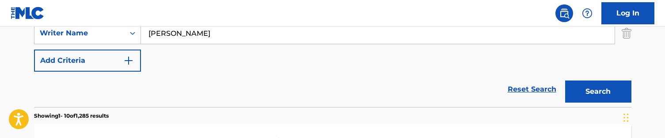
scroll to position [168, 0]
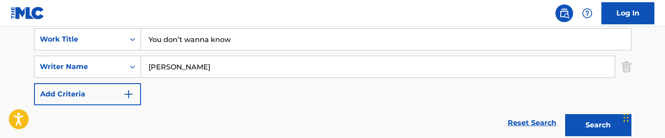
click at [189, 40] on input "You don’t wanna know" at bounding box center [386, 39] width 490 height 21
paste input "send me"
type input "You send me"
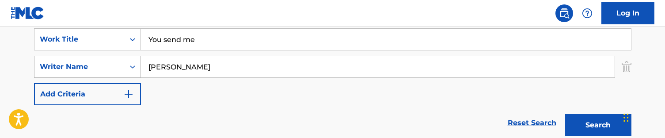
drag, startPoint x: 143, startPoint y: 66, endPoint x: 83, endPoint y: 66, distance: 60.1
click at [83, 66] on div "SearchWithCriteriabe46fd80-3d3e-4418-a1ba-5e0d9819250b Writer Name [PERSON_NAME]" at bounding box center [332, 67] width 597 height 22
click at [598, 125] on button "Search" at bounding box center [598, 125] width 66 height 22
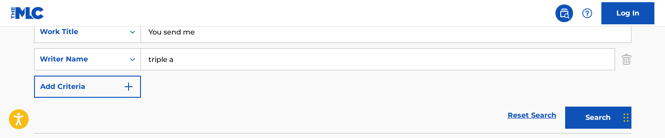
scroll to position [154, 0]
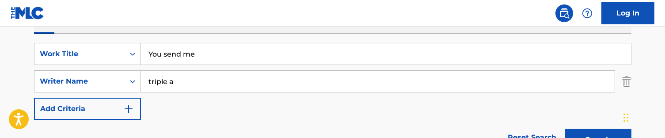
click at [171, 76] on input "triple a" at bounding box center [378, 81] width 474 height 21
type input "[PERSON_NAME]"
click at [598, 140] on button "Search" at bounding box center [598, 140] width 66 height 22
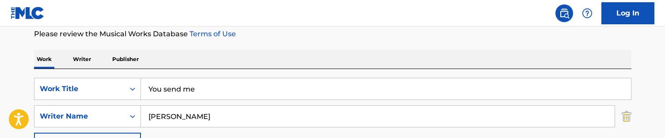
scroll to position [114, 0]
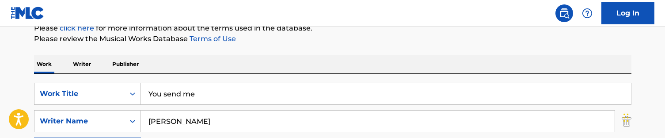
click at [191, 88] on input "You send me" at bounding box center [386, 93] width 490 height 21
paste input "Hunger Pains"
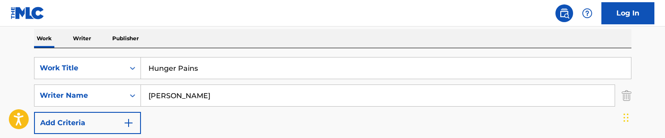
type input "Hunger Pains"
drag, startPoint x: 187, startPoint y: 94, endPoint x: 224, endPoint y: 92, distance: 36.7
click at [224, 92] on input "[PERSON_NAME]" at bounding box center [378, 95] width 474 height 21
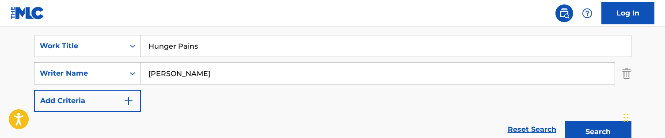
scroll to position [160, 0]
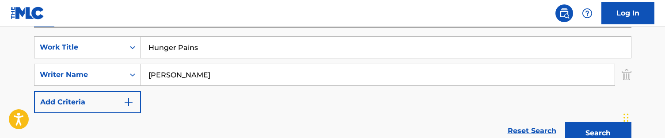
drag, startPoint x: 183, startPoint y: 71, endPoint x: 141, endPoint y: 72, distance: 42.0
click at [141, 72] on input "[PERSON_NAME]" at bounding box center [378, 74] width 474 height 21
type input "[PERSON_NAME]"
click at [598, 133] on button "Search" at bounding box center [598, 133] width 66 height 22
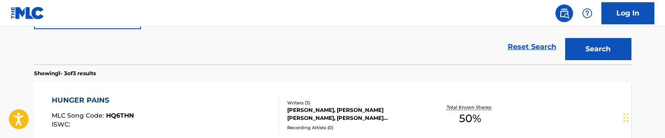
scroll to position [265, 0]
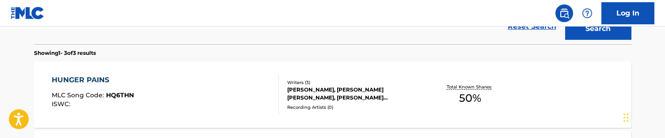
click at [207, 94] on div "HUNGER PAINS MLC Song Code : HQ6THN ISWC :" at bounding box center [165, 95] width 227 height 40
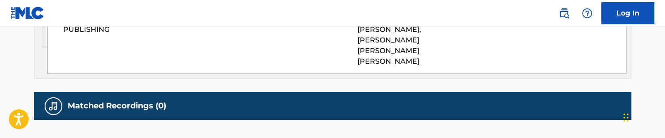
scroll to position [624, 0]
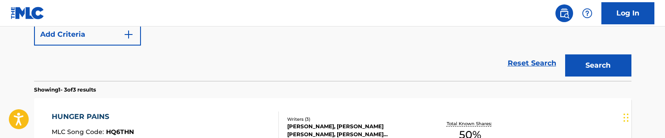
scroll to position [173, 0]
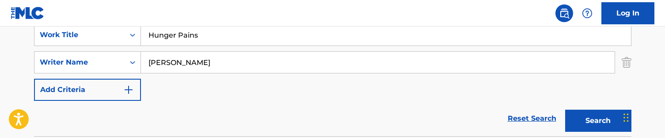
click at [203, 32] on input "Hunger Pains" at bounding box center [386, 34] width 490 height 21
paste input "MISS YOU"
type input "MISS YOU"
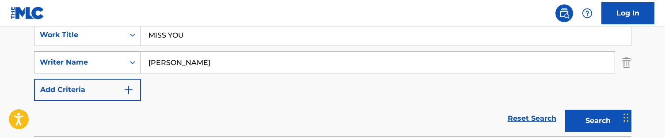
drag, startPoint x: 193, startPoint y: 65, endPoint x: 79, endPoint y: 65, distance: 114.0
click at [79, 65] on div "SearchWithCriteriabe46fd80-3d3e-4418-a1ba-5e0d9819250b Writer Name [PERSON_NAME]" at bounding box center [332, 62] width 597 height 22
click at [598, 121] on button "Search" at bounding box center [598, 121] width 66 height 22
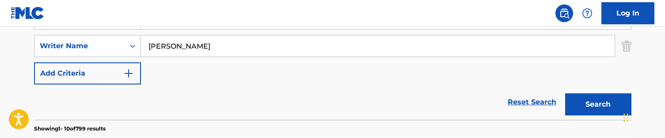
scroll to position [168, 0]
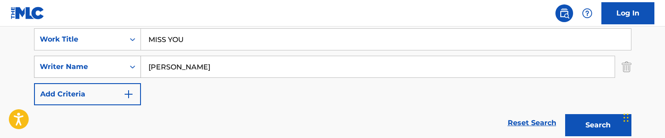
drag, startPoint x: 133, startPoint y: 66, endPoint x: 104, endPoint y: 65, distance: 29.7
click at [104, 65] on div "SearchWithCriteriabe46fd80-3d3e-4418-a1ba-5e0d9819250b Writer Name [PERSON_NAME]" at bounding box center [332, 67] width 597 height 22
type input "triple a"
click at [598, 125] on button "Search" at bounding box center [598, 125] width 66 height 22
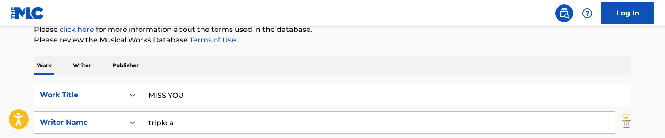
scroll to position [128, 0]
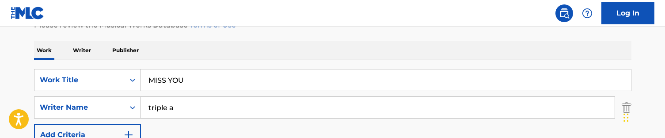
click at [189, 74] on input "MISS YOU" at bounding box center [386, 79] width 490 height 21
paste input "[PERSON_NAME]"
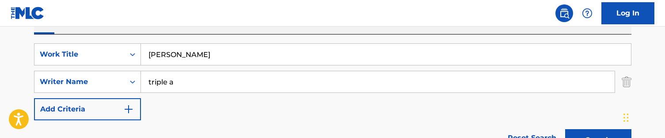
click at [187, 80] on input "triple a" at bounding box center [378, 81] width 474 height 21
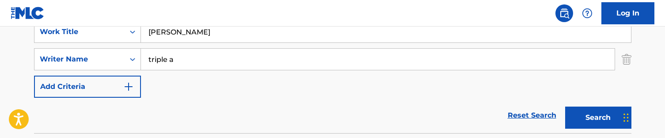
scroll to position [195, 0]
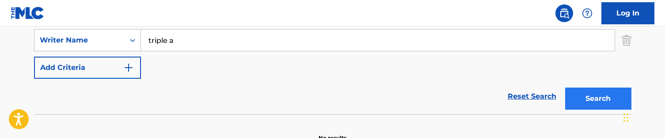
click at [585, 105] on button "Search" at bounding box center [598, 98] width 66 height 22
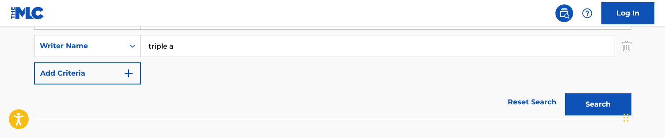
scroll to position [178, 0]
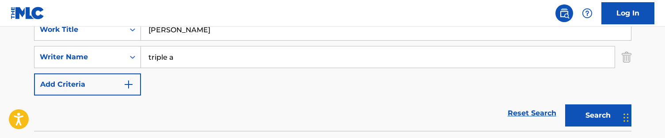
drag, startPoint x: 189, startPoint y: 54, endPoint x: 141, endPoint y: 53, distance: 47.3
click at [141, 53] on input "triple a" at bounding box center [378, 56] width 474 height 21
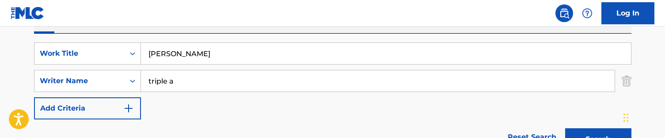
scroll to position [157, 0]
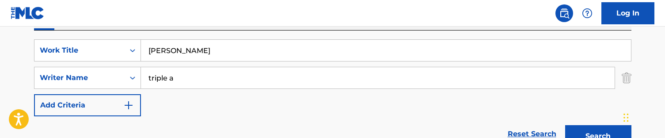
click at [195, 54] on input "[PERSON_NAME]" at bounding box center [386, 50] width 490 height 21
paste input "MONKS"
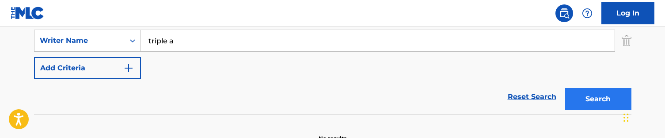
scroll to position [200, 0]
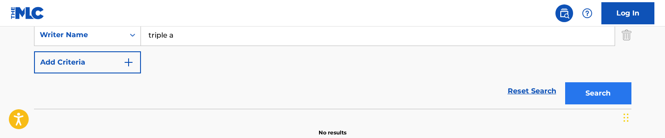
type input "MONKS"
click at [618, 102] on button "Search" at bounding box center [598, 93] width 66 height 22
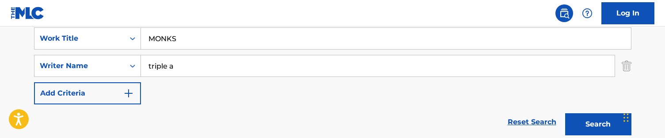
scroll to position [170, 0]
click at [194, 68] on input "triple a" at bounding box center [378, 64] width 474 height 21
drag, startPoint x: 194, startPoint y: 68, endPoint x: 133, endPoint y: 60, distance: 62.3
click at [133, 60] on div "SearchWithCriteriabe46fd80-3d3e-4418-a1ba-5e0d9819250b Writer Name triple a" at bounding box center [332, 65] width 597 height 22
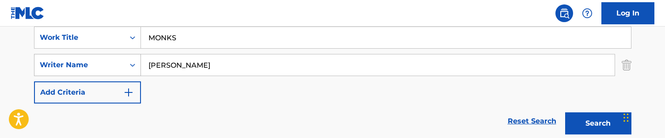
type input "[PERSON_NAME]"
click at [598, 123] on button "Search" at bounding box center [598, 123] width 66 height 22
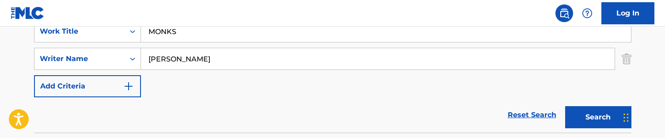
scroll to position [157, 0]
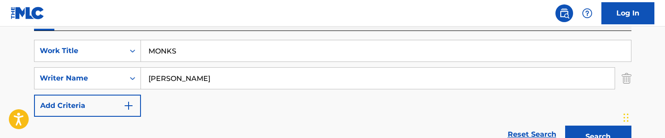
click at [190, 60] on input "MONKS" at bounding box center [386, 50] width 490 height 21
paste input "TOO SMOOTH"
type input "TOO SMOOTH"
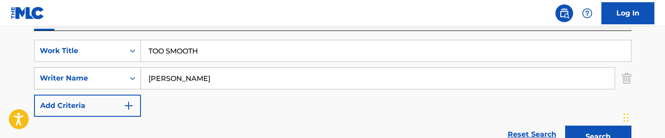
drag, startPoint x: 182, startPoint y: 76, endPoint x: 129, endPoint y: 76, distance: 52.1
click at [129, 76] on div "SearchWithCriteriabe46fd80-3d3e-4418-a1ba-5e0d9819250b Writer Name [PERSON_NAME]" at bounding box center [332, 78] width 597 height 22
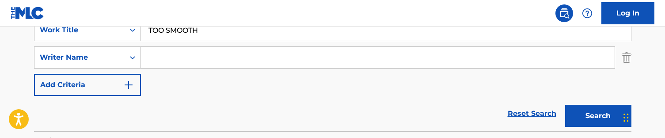
scroll to position [177, 0]
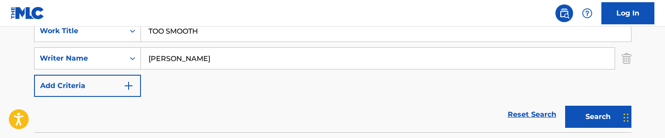
type input "[PERSON_NAME]"
click at [598, 117] on button "Search" at bounding box center [598, 117] width 66 height 22
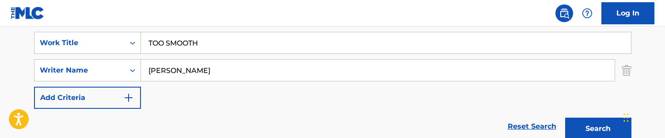
scroll to position [165, 0]
click at [240, 42] on input "TOO SMOOTH" at bounding box center [386, 42] width 490 height 21
paste input "EMBER"
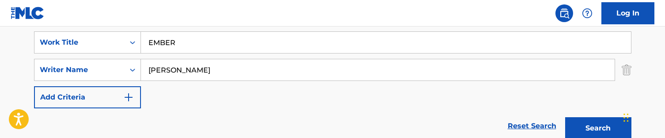
type input "EMBER"
click at [193, 69] on input "[PERSON_NAME]" at bounding box center [378, 69] width 474 height 21
click at [598, 128] on button "Search" at bounding box center [598, 128] width 66 height 22
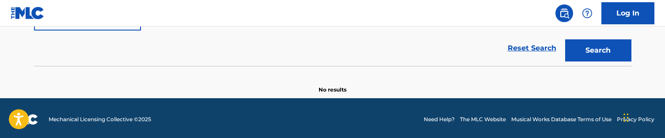
scroll to position [193, 0]
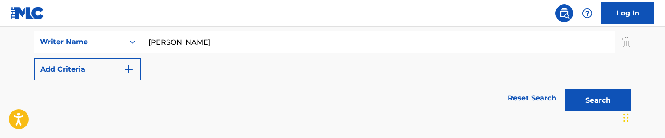
drag, startPoint x: 136, startPoint y: 42, endPoint x: 83, endPoint y: 42, distance: 53.0
click at [83, 42] on div "SearchWithCriteriabe46fd80-3d3e-4418-a1ba-5e0d9819250b Writer Name [PERSON_NAME]" at bounding box center [332, 42] width 597 height 22
type input "triple a"
click at [598, 100] on button "Search" at bounding box center [598, 100] width 66 height 22
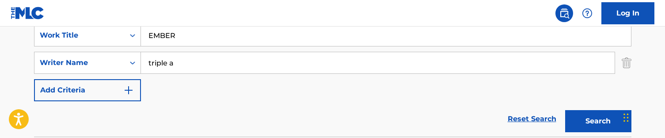
scroll to position [168, 0]
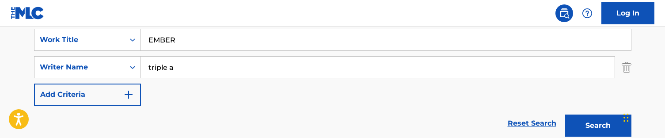
click at [200, 49] on input "EMBER" at bounding box center [386, 39] width 490 height 21
paste input "COOKING"
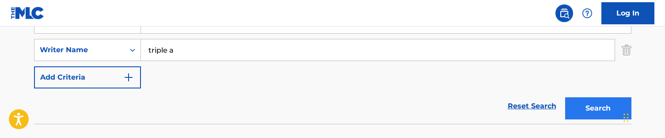
type input "COOKING"
click at [602, 102] on button "Search" at bounding box center [598, 108] width 66 height 22
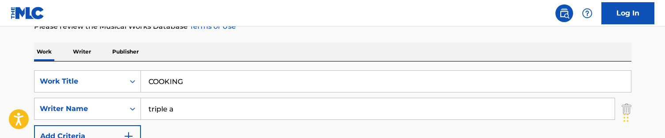
scroll to position [127, 0]
drag, startPoint x: 209, startPoint y: 103, endPoint x: 132, endPoint y: 104, distance: 76.5
click at [132, 104] on div "SearchWithCriteriabe46fd80-3d3e-4418-a1ba-5e0d9819250b Writer Name triple a" at bounding box center [332, 108] width 597 height 22
drag, startPoint x: 132, startPoint y: 108, endPoint x: 84, endPoint y: 108, distance: 47.3
click at [84, 108] on div "SearchWithCriteriabe46fd80-3d3e-4418-a1ba-5e0d9819250b Writer Name triple a" at bounding box center [332, 108] width 597 height 22
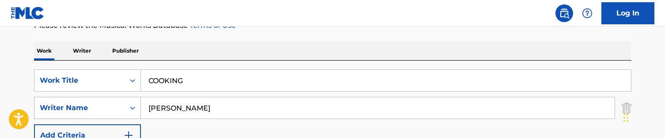
type input "[PERSON_NAME]"
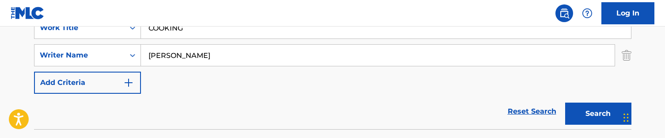
scroll to position [176, 0]
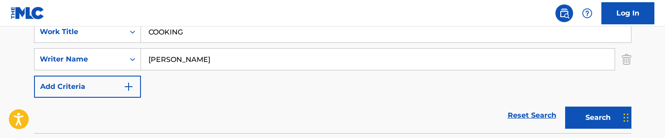
click at [190, 35] on input "COOKING" at bounding box center [386, 31] width 490 height 21
paste input "GLAZED"
type input "GLAZED"
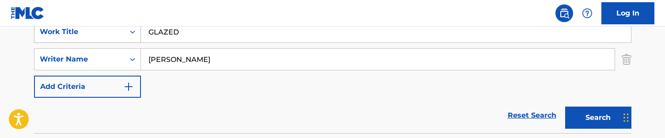
drag, startPoint x: 113, startPoint y: 42, endPoint x: 105, endPoint y: 42, distance: 8.0
click at [105, 42] on div "SearchWithCriteria2b11370f-a737-4dcf-b2ae-65b35c0791b8 Work Title GLAZED Search…" at bounding box center [332, 59] width 597 height 77
click at [598, 118] on button "Search" at bounding box center [598, 117] width 66 height 22
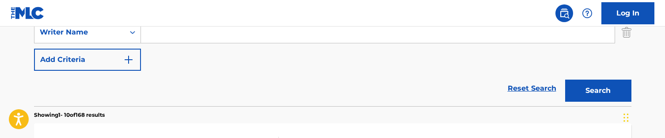
scroll to position [202, 0]
click at [251, 42] on input "Search Form" at bounding box center [378, 32] width 474 height 21
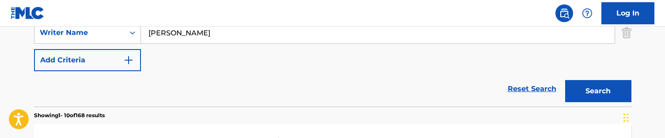
click at [598, 91] on button "Search" at bounding box center [598, 91] width 66 height 22
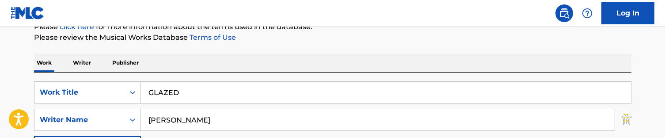
scroll to position [139, 0]
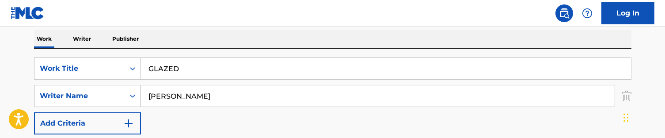
drag, startPoint x: 178, startPoint y: 95, endPoint x: 98, endPoint y: 85, distance: 81.1
click at [98, 85] on div "SearchWithCriteriabe46fd80-3d3e-4418-a1ba-5e0d9819250b Writer Name [PERSON_NAME]" at bounding box center [332, 96] width 597 height 22
type input "triple"
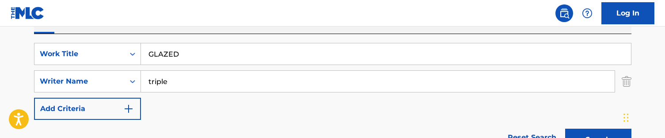
scroll to position [147, 0]
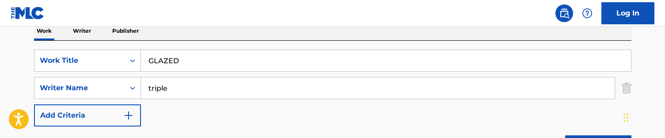
click at [192, 60] on input "GLAZED" at bounding box center [386, 60] width 490 height 21
paste
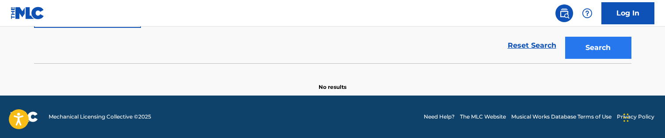
click at [593, 40] on button "Search" at bounding box center [598, 48] width 66 height 22
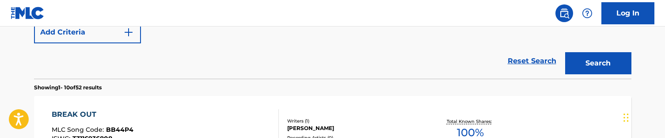
scroll to position [154, 0]
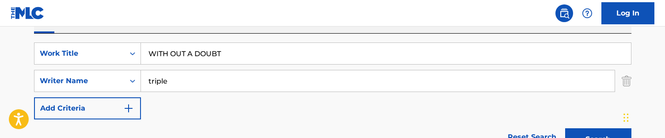
click at [226, 52] on input "WITH OUT A DOUBT" at bounding box center [386, 53] width 490 height 21
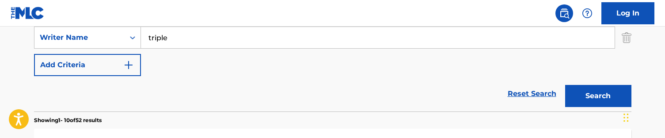
scroll to position [204, 0]
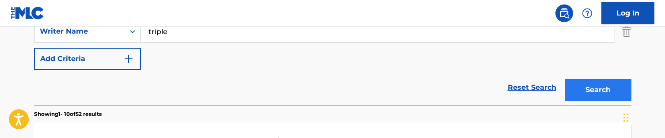
click at [586, 89] on button "Search" at bounding box center [598, 90] width 66 height 22
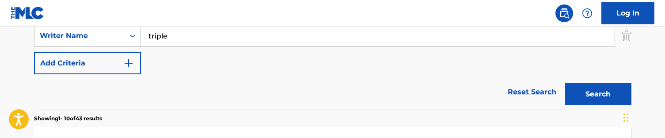
scroll to position [167, 0]
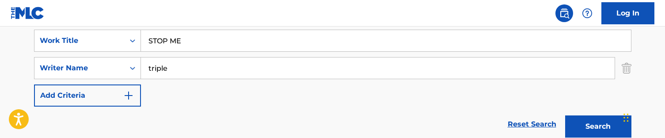
click at [190, 49] on input "STOP ME" at bounding box center [386, 40] width 490 height 21
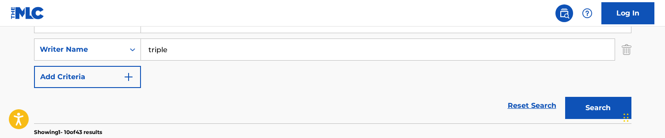
scroll to position [188, 0]
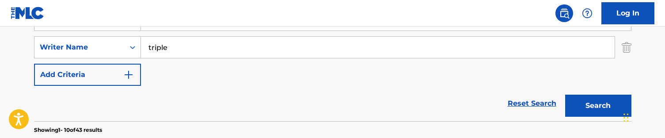
click at [597, 118] on div "Search" at bounding box center [596, 103] width 71 height 35
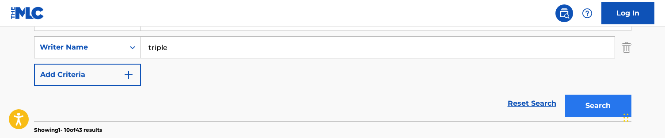
click at [597, 112] on button "Search" at bounding box center [598, 106] width 66 height 22
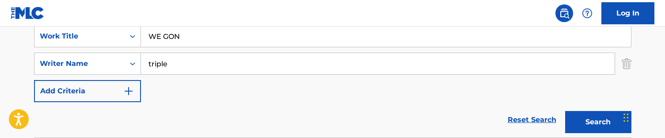
scroll to position [148, 0]
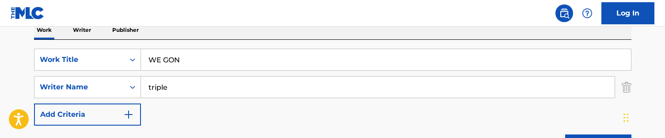
click at [181, 52] on input "WE GON" at bounding box center [386, 59] width 490 height 21
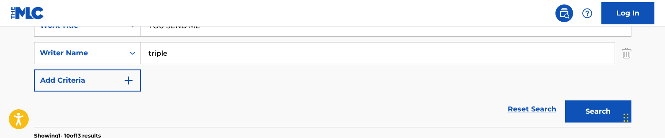
scroll to position [186, 0]
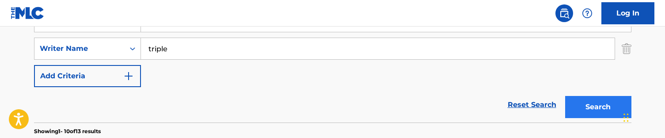
click at [595, 104] on button "Search" at bounding box center [598, 107] width 66 height 22
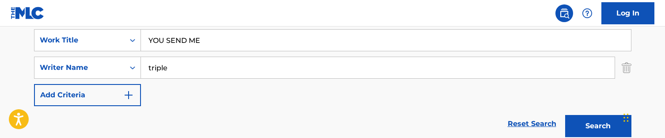
scroll to position [155, 0]
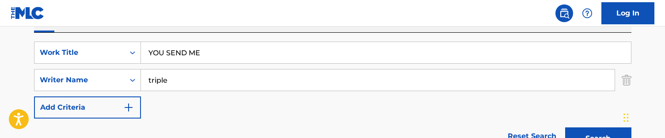
click at [210, 55] on input "YOU SEND ME" at bounding box center [386, 52] width 490 height 21
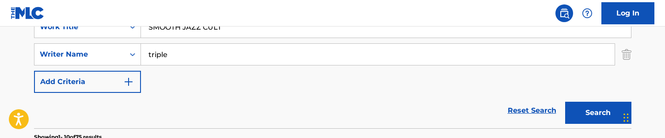
scroll to position [183, 0]
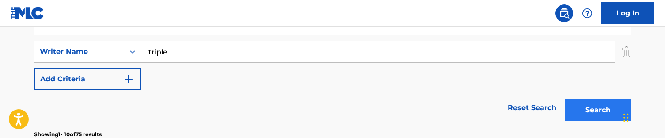
click at [581, 106] on button "Search" at bounding box center [598, 110] width 66 height 22
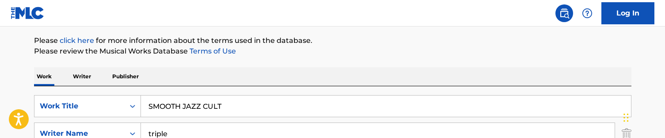
scroll to position [100, 0]
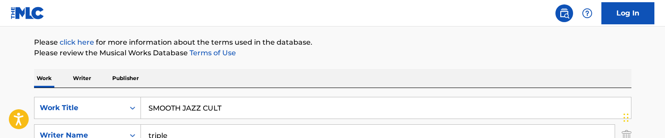
click at [194, 110] on input "SMOOTH JAZZ CULT" at bounding box center [386, 107] width 490 height 21
type input "star that shines"
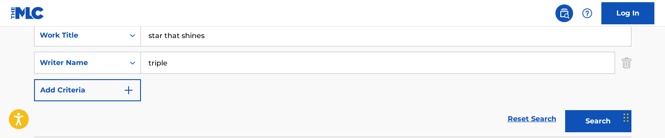
scroll to position [162, 0]
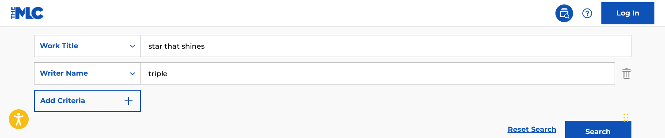
drag, startPoint x: 196, startPoint y: 66, endPoint x: 122, endPoint y: 66, distance: 73.4
click at [122, 66] on div "SearchWithCriteriabe46fd80-3d3e-4418-a1ba-5e0d9819250b Writer Name triple" at bounding box center [332, 73] width 597 height 22
drag, startPoint x: 178, startPoint y: 81, endPoint x: 117, endPoint y: 72, distance: 61.1
click at [117, 72] on div "SearchWithCriteriabe46fd80-3d3e-4418-a1ba-5e0d9819250b Writer Name triple" at bounding box center [332, 73] width 597 height 22
type input "andre"
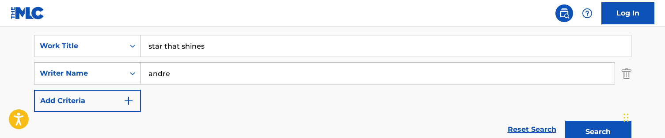
click at [598, 132] on button "Search" at bounding box center [598, 132] width 66 height 22
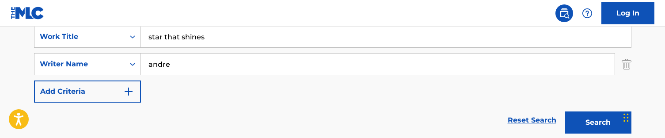
scroll to position [169, 0]
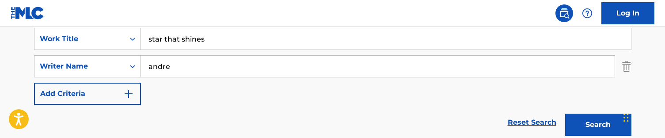
click at [191, 44] on input "star that shines" at bounding box center [386, 38] width 490 height 21
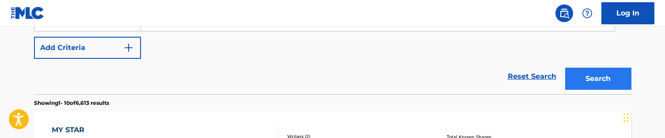
type input "LESS GO"
click at [616, 78] on button "Search" at bounding box center [598, 79] width 66 height 22
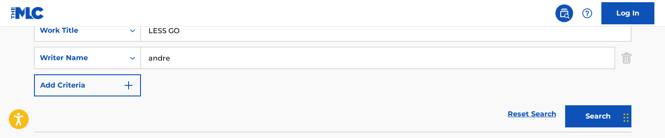
scroll to position [154, 0]
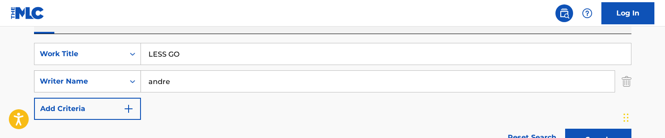
drag, startPoint x: 185, startPoint y: 83, endPoint x: 112, endPoint y: 83, distance: 72.9
click at [112, 83] on div "SearchWithCriteriabe46fd80-3d3e-4418-a1ba-5e0d9819250b Writer Name [PERSON_NAME]" at bounding box center [332, 81] width 597 height 22
type input "a"
type input "triple a"
click at [598, 140] on button "Search" at bounding box center [598, 140] width 66 height 22
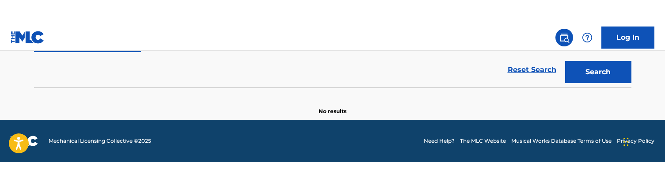
scroll to position [198, 0]
